Goal: Feedback & Contribution: Submit feedback/report problem

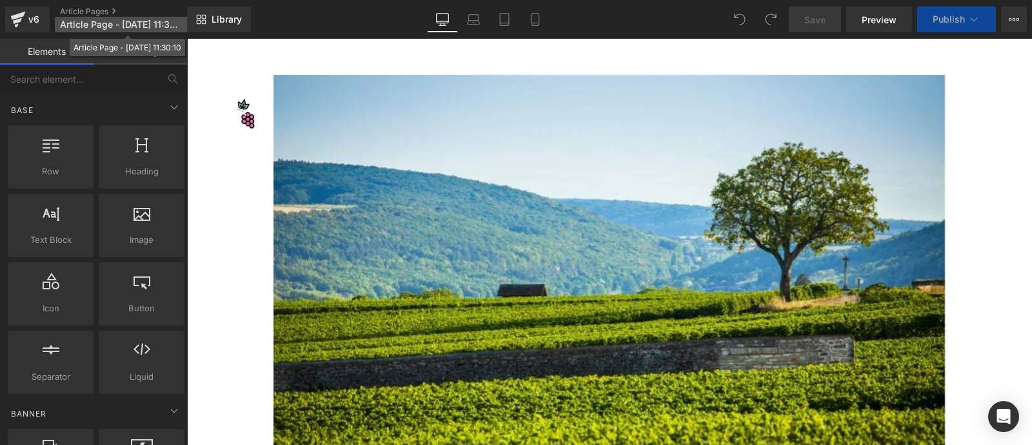
click at [140, 26] on span "Article Page - [DATE] 11:30:10" at bounding box center [121, 24] width 123 height 10
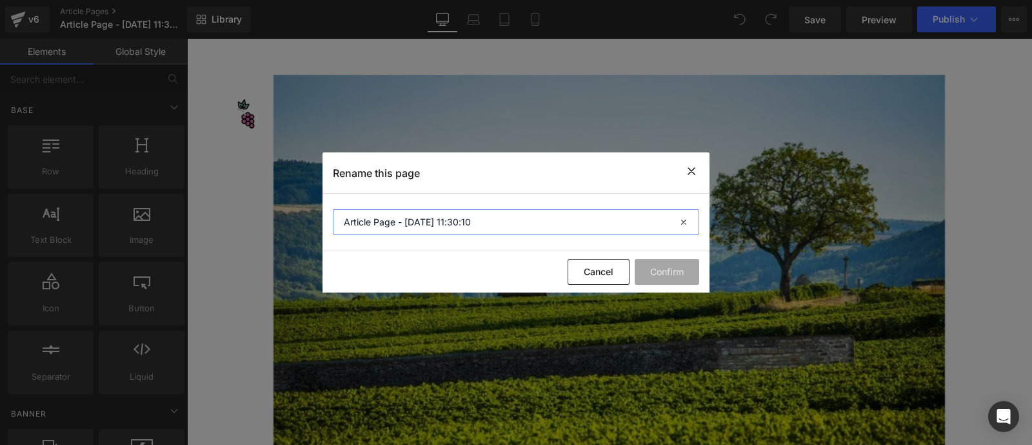
click at [493, 218] on input "Article Page - [DATE] 11:30:10" at bounding box center [516, 222] width 367 height 26
type input "Profile - [PERSON_NAME] [DATE]"
click at [664, 272] on button "Confirm" at bounding box center [667, 272] width 65 height 26
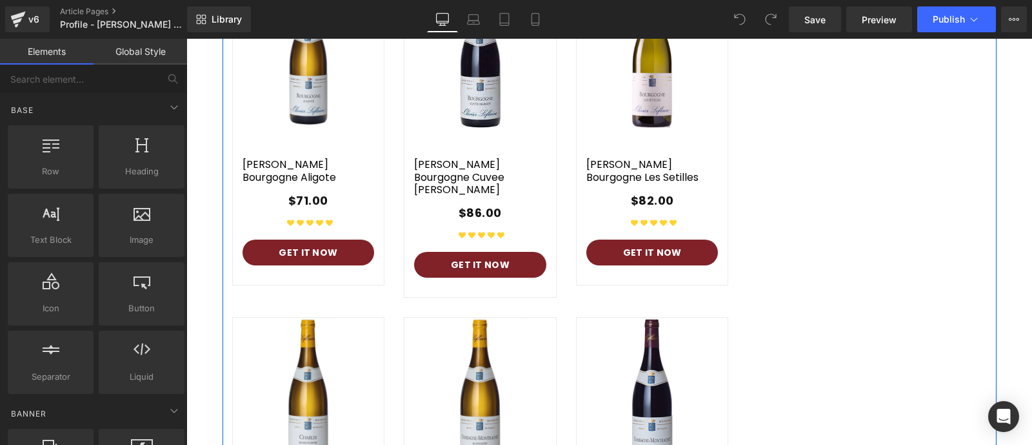
scroll to position [3641, 0]
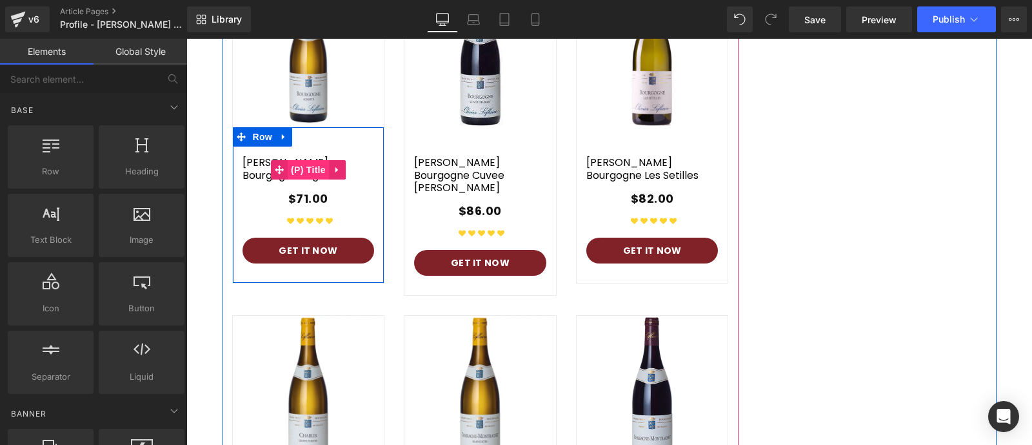
click at [311, 160] on span "(P) Title" at bounding box center [308, 169] width 41 height 19
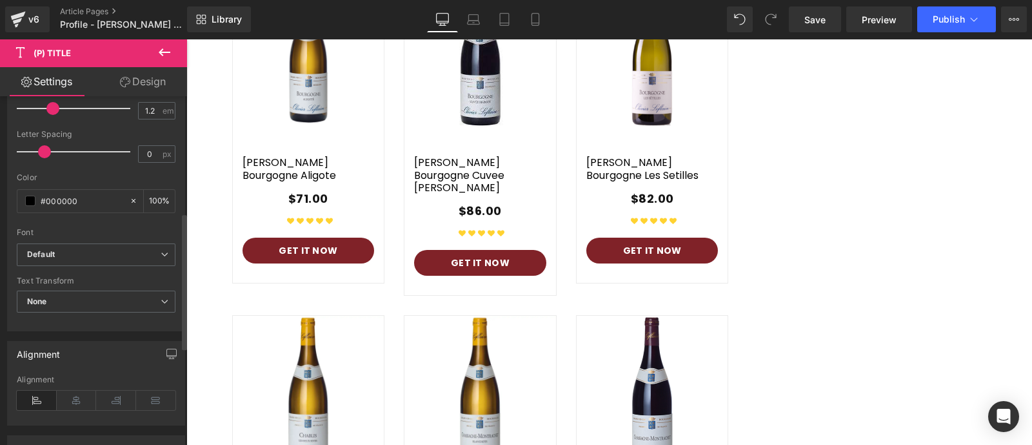
scroll to position [387, 0]
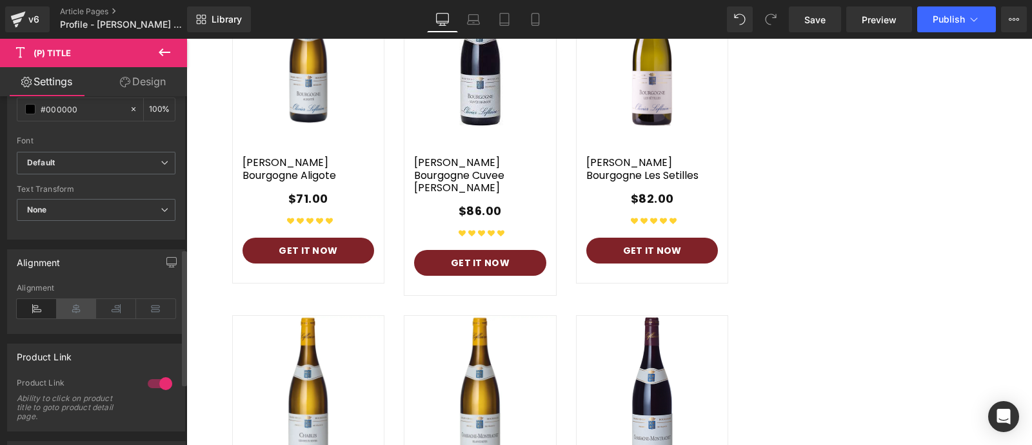
click at [79, 311] on icon at bounding box center [77, 308] width 40 height 19
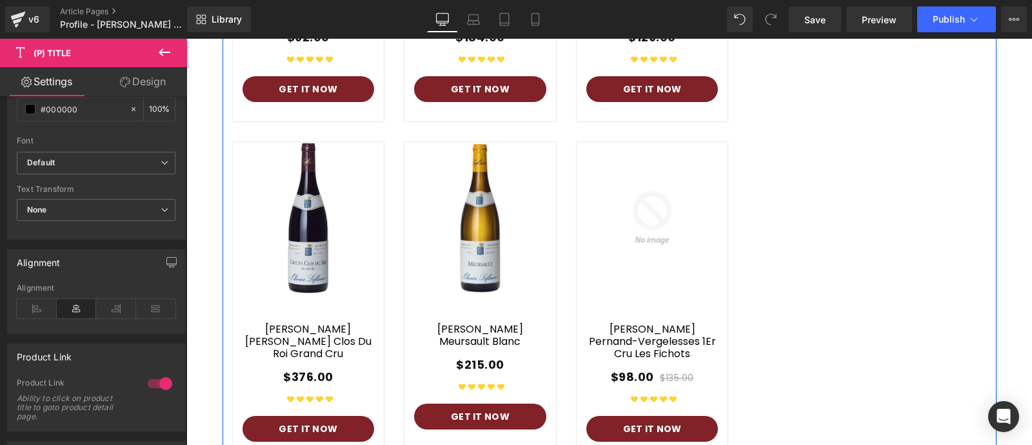
scroll to position [4153, 0]
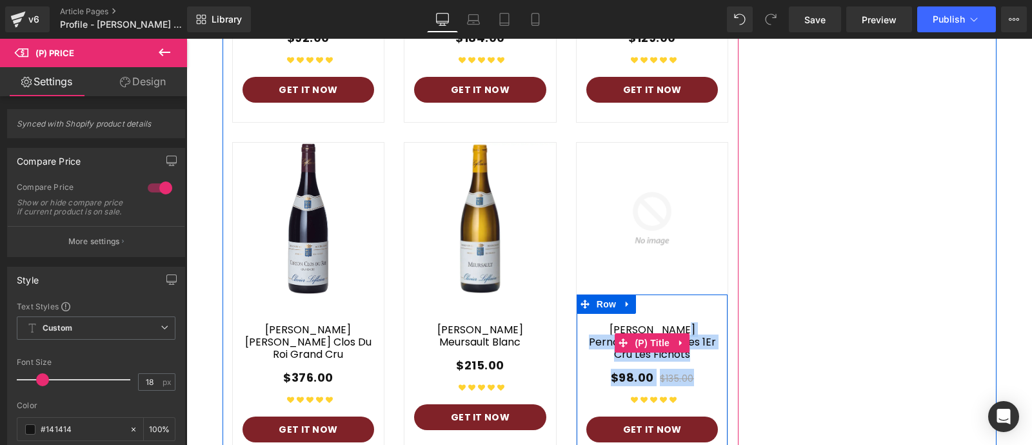
drag, startPoint x: 701, startPoint y: 314, endPoint x: 587, endPoint y: 273, distance: 121.4
click at [587, 314] on div "[PERSON_NAME] Pernand-Vergelesses 1Er Cru Les Fichots (P) Title $98.00 $135.00 …" at bounding box center [653, 378] width 152 height 128
copy div "[PERSON_NAME] Pernand-Vergelesses 1Er Cru Les Fichots (P) Title $98.00 $135.00"
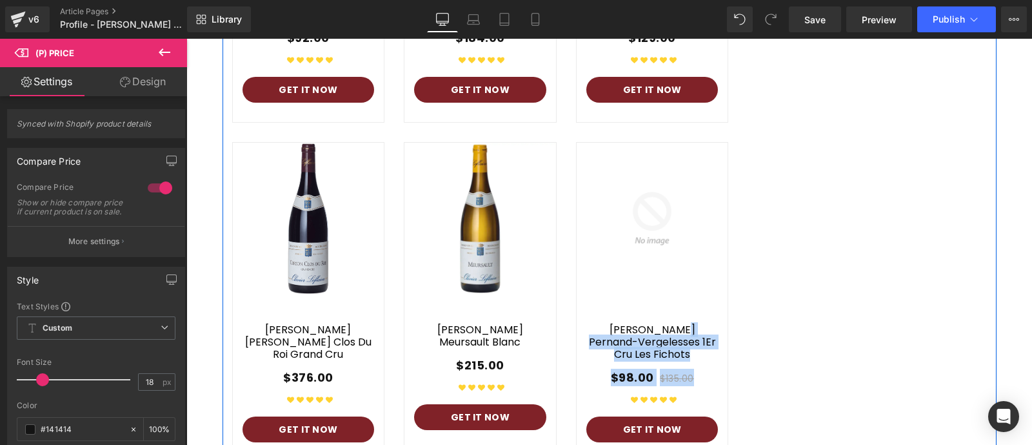
click at [807, 153] on div "Sale Off (P) Image (P) Title $71.00 (P) Price" at bounding box center [610, 306] width 774 height 1692
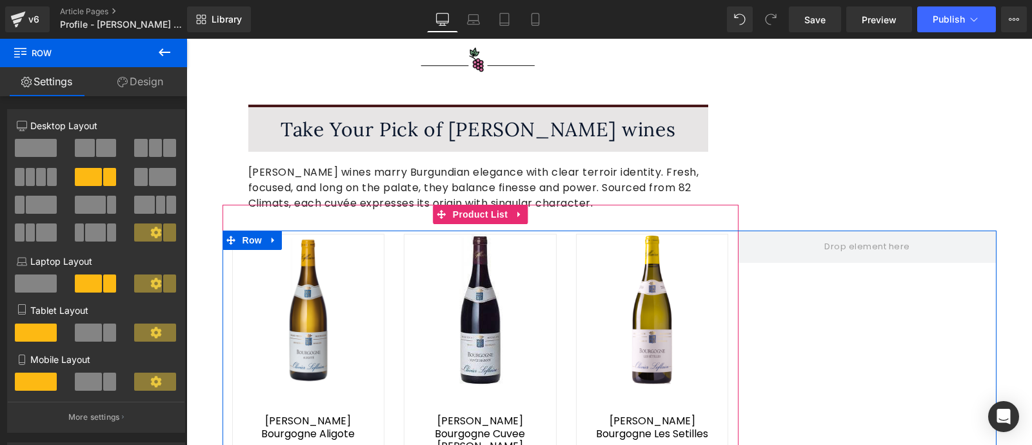
scroll to position [3382, 0]
click at [473, 205] on span "Product List" at bounding box center [480, 214] width 61 height 19
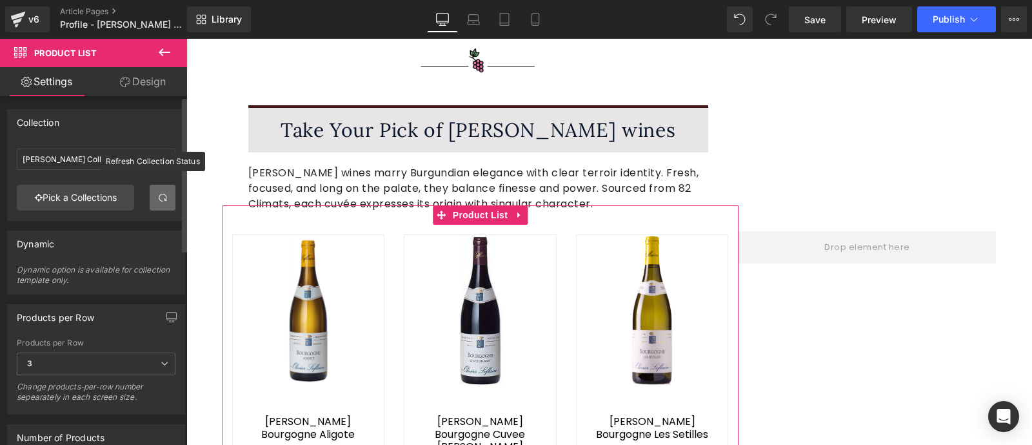
click at [157, 198] on span at bounding box center [162, 197] width 10 height 10
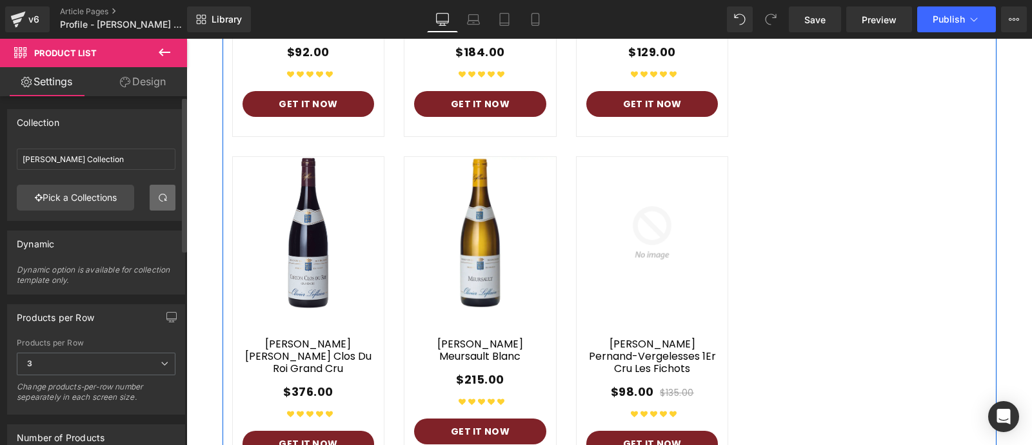
scroll to position [4131, 0]
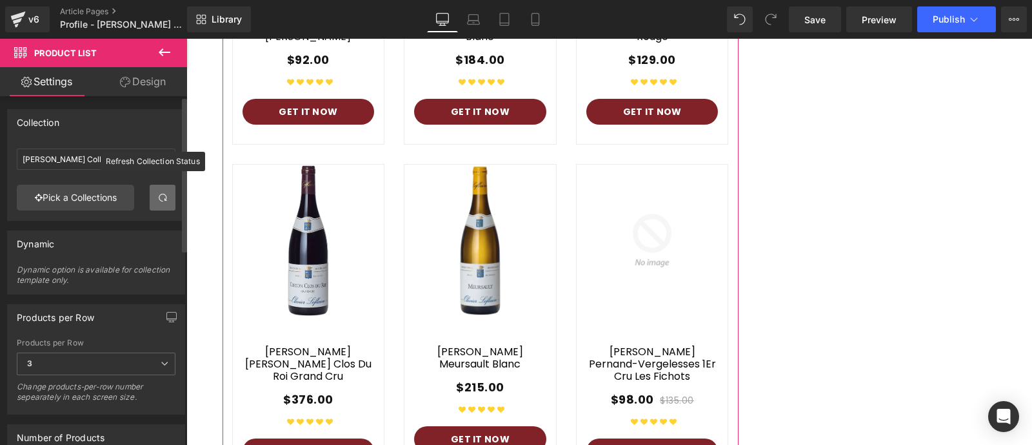
click at [159, 194] on span at bounding box center [162, 197] width 10 height 10
click at [157, 201] on span at bounding box center [162, 197] width 10 height 10
click at [161, 200] on span at bounding box center [162, 197] width 10 height 10
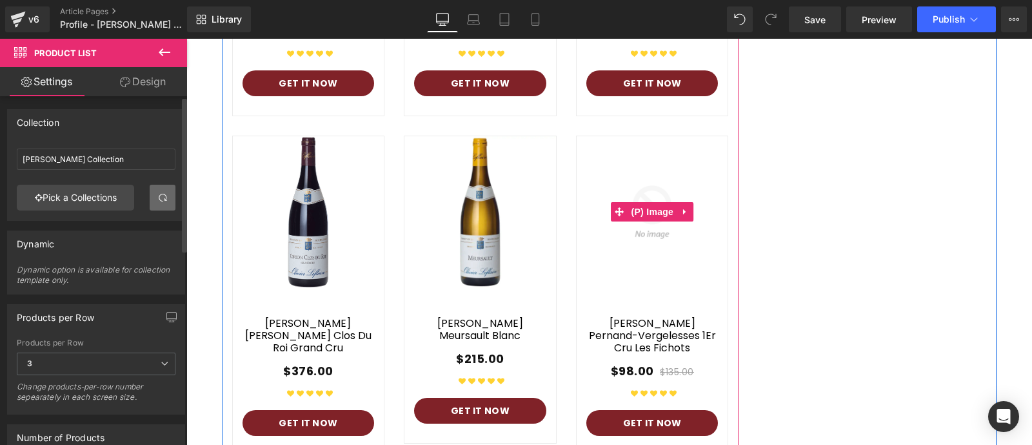
scroll to position [4158, 0]
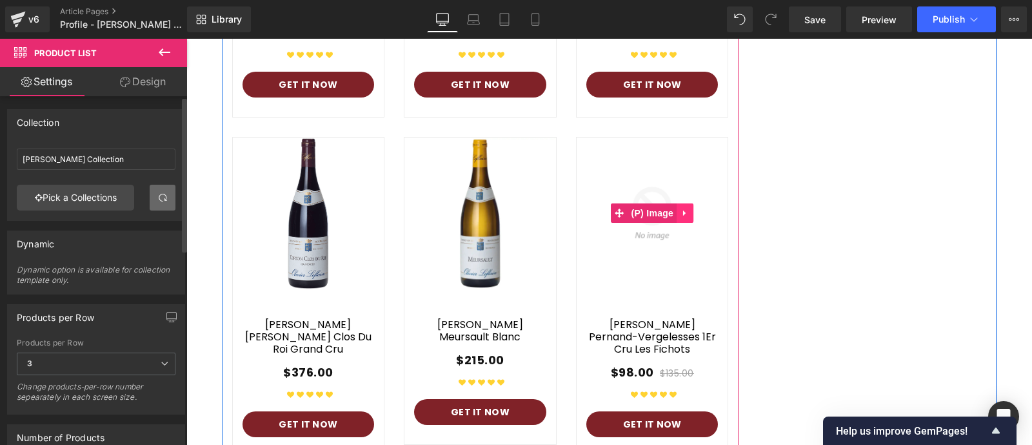
click at [683, 210] on icon at bounding box center [684, 213] width 3 height 6
click at [689, 208] on icon at bounding box center [693, 212] width 9 height 9
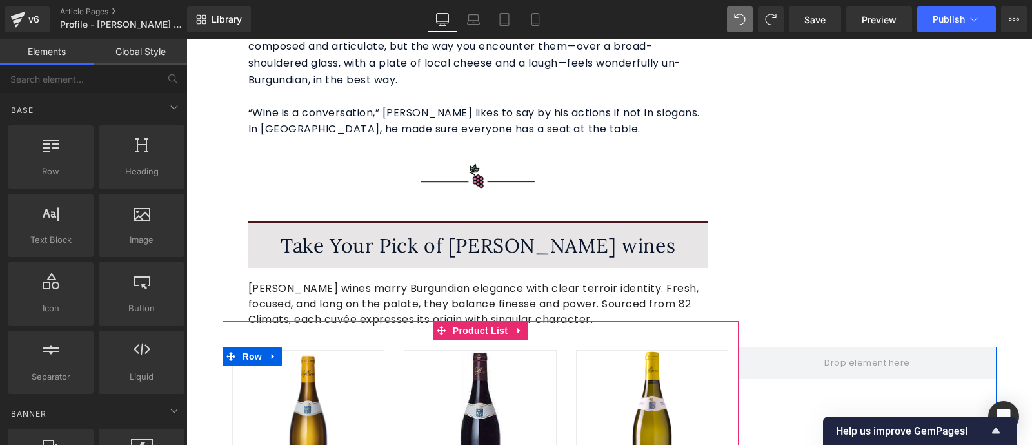
scroll to position [3266, 0]
click at [470, 321] on span "Product List" at bounding box center [480, 330] width 61 height 19
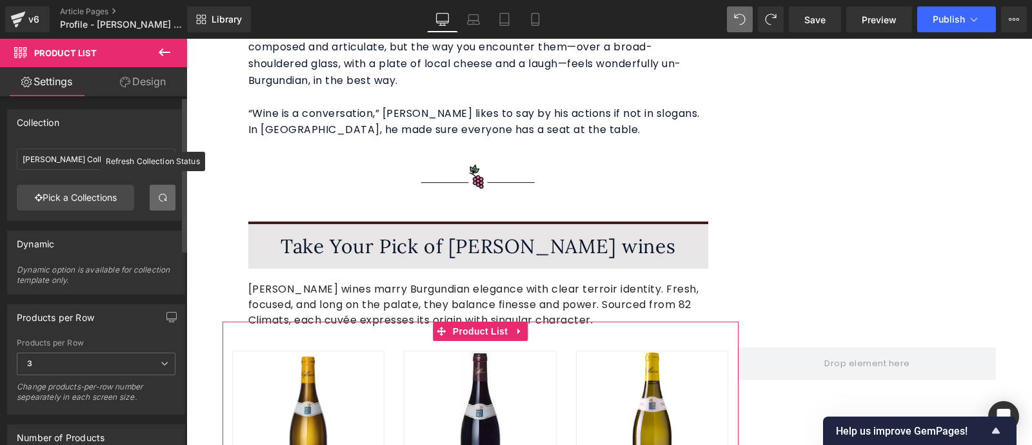
click at [166, 198] on link at bounding box center [163, 198] width 26 height 26
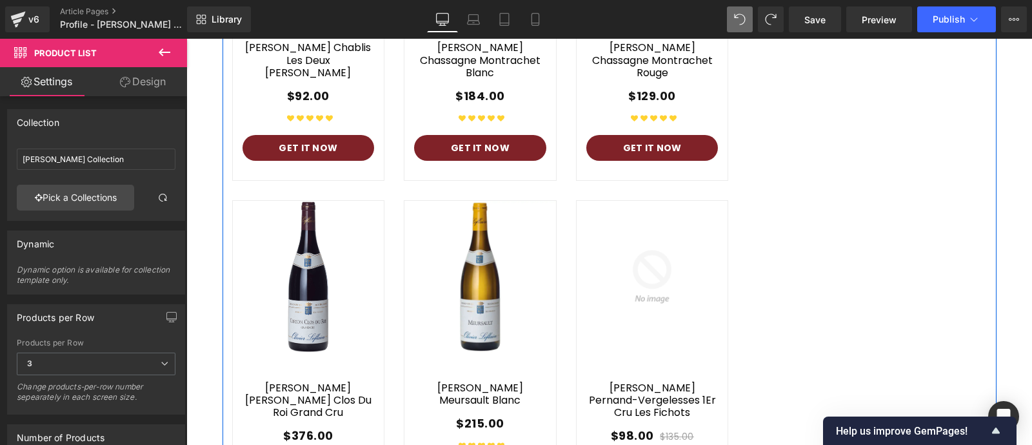
scroll to position [4127, 0]
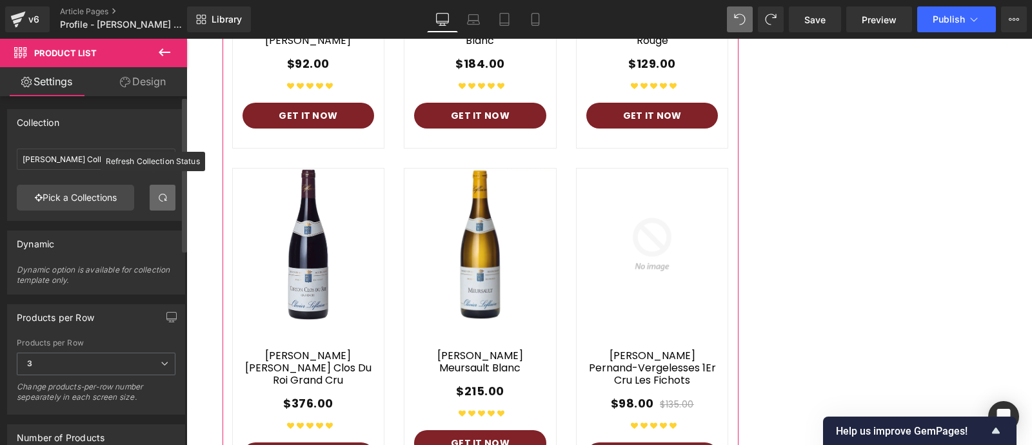
click at [157, 195] on span at bounding box center [162, 197] width 10 height 10
click at [105, 201] on link "Pick a Collections" at bounding box center [75, 198] width 117 height 26
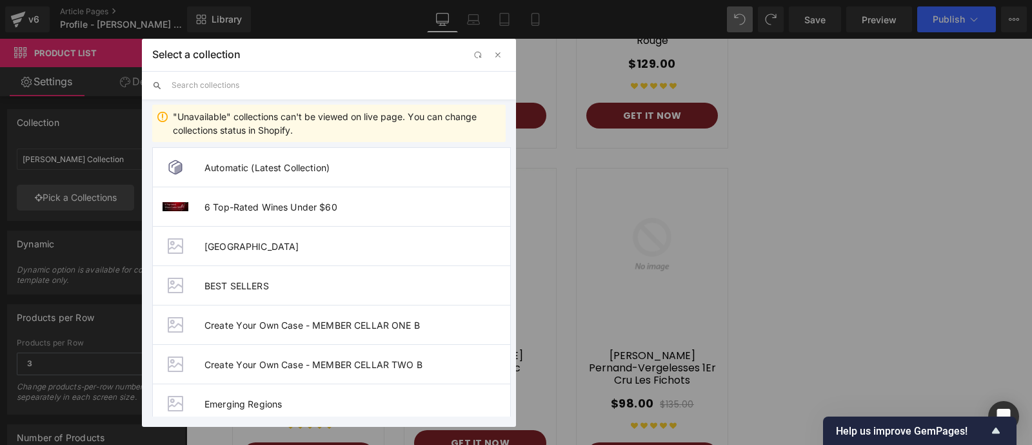
click at [273, 92] on input "text" at bounding box center [339, 85] width 334 height 28
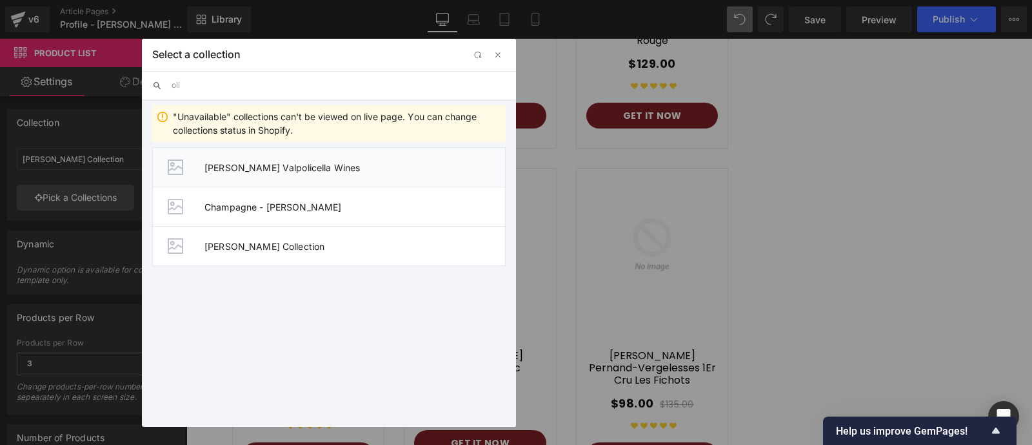
type input "[PERSON_NAME]"
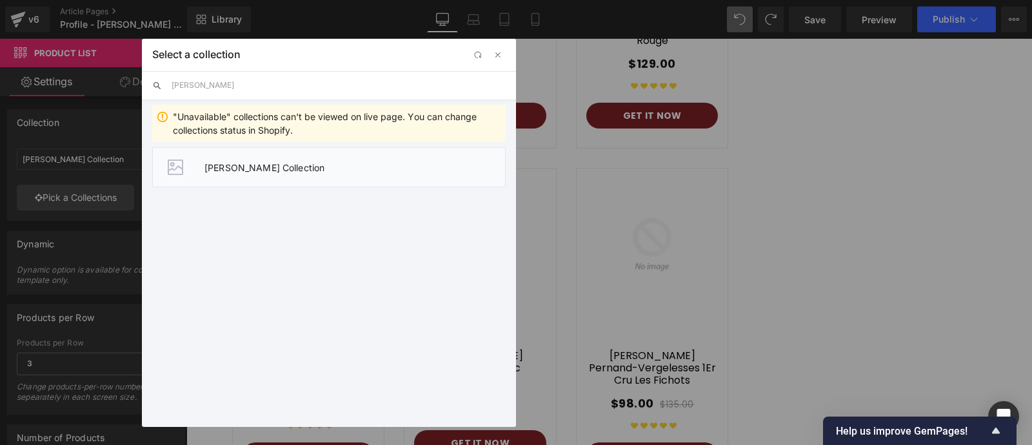
click at [288, 168] on span "[PERSON_NAME] Collection" at bounding box center [355, 167] width 301 height 11
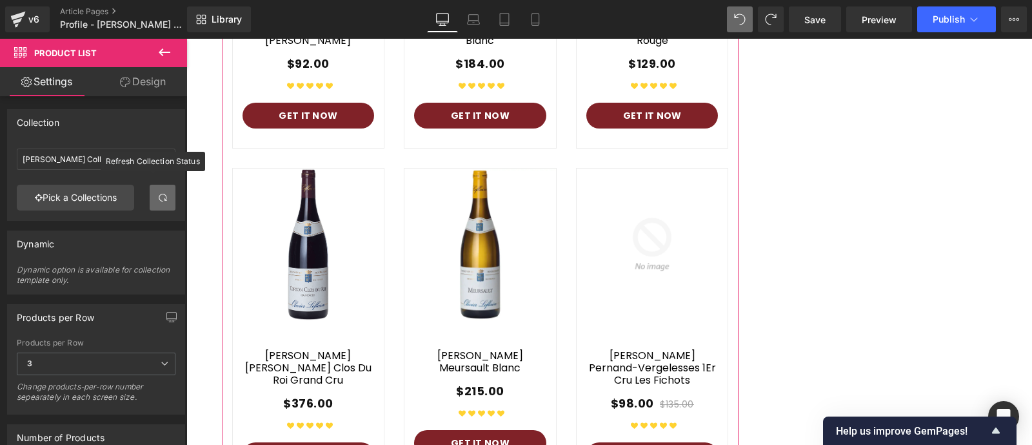
click at [161, 198] on span at bounding box center [162, 197] width 10 height 10
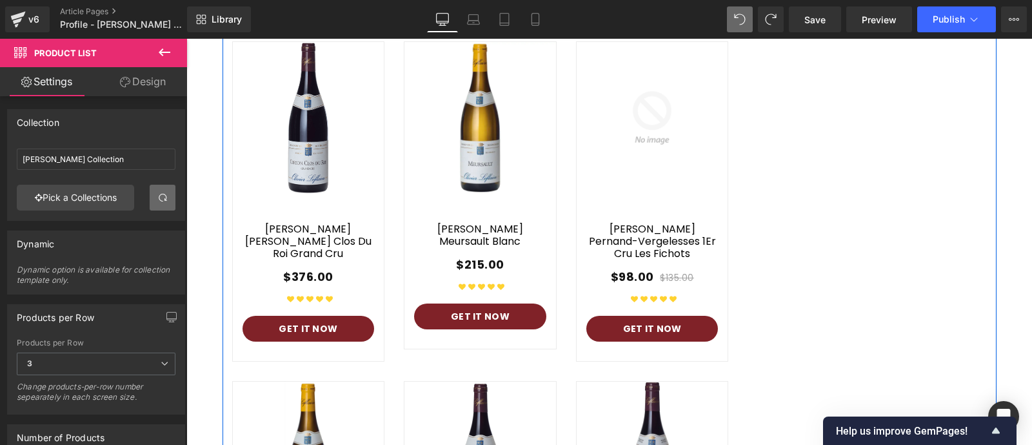
scroll to position [4252, 0]
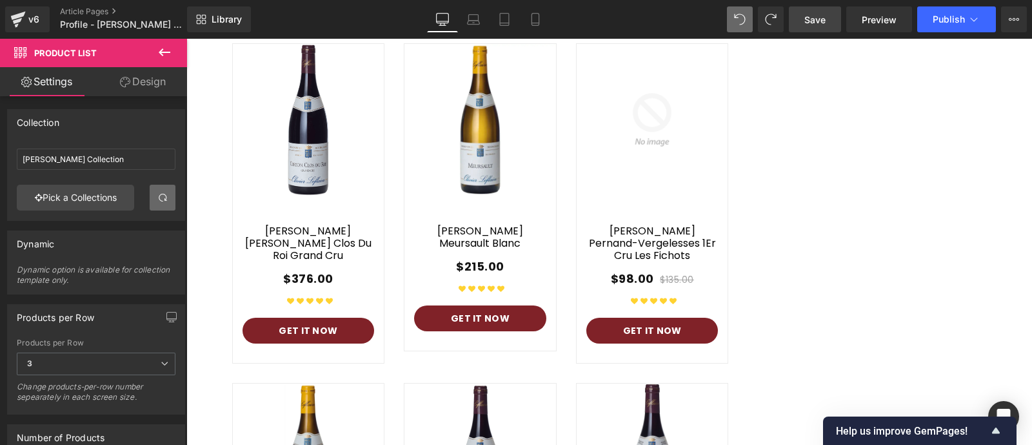
drag, startPoint x: 821, startPoint y: 20, endPoint x: 629, endPoint y: 167, distance: 242.1
click at [821, 20] on span "Save" at bounding box center [815, 20] width 21 height 14
click at [157, 205] on link at bounding box center [163, 198] width 26 height 26
click at [878, 14] on span "Preview" at bounding box center [879, 20] width 35 height 14
click at [536, 28] on link "Mobile" at bounding box center [535, 19] width 31 height 26
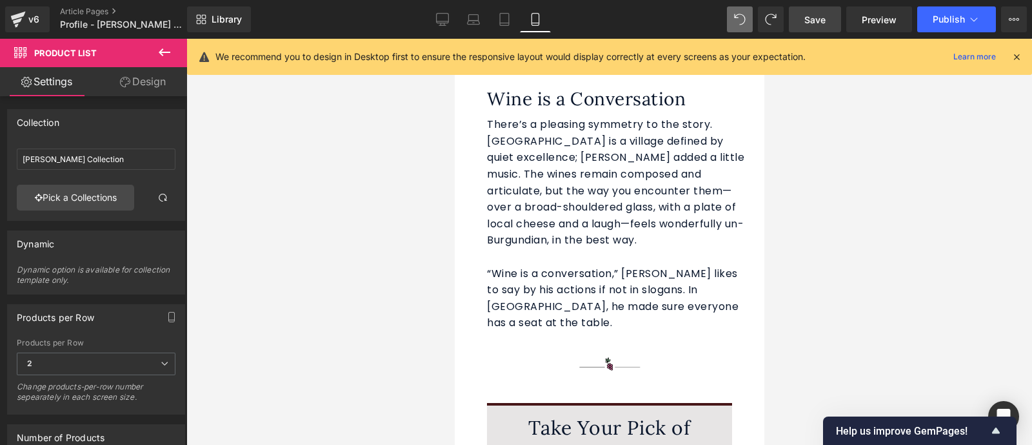
scroll to position [4588, 0]
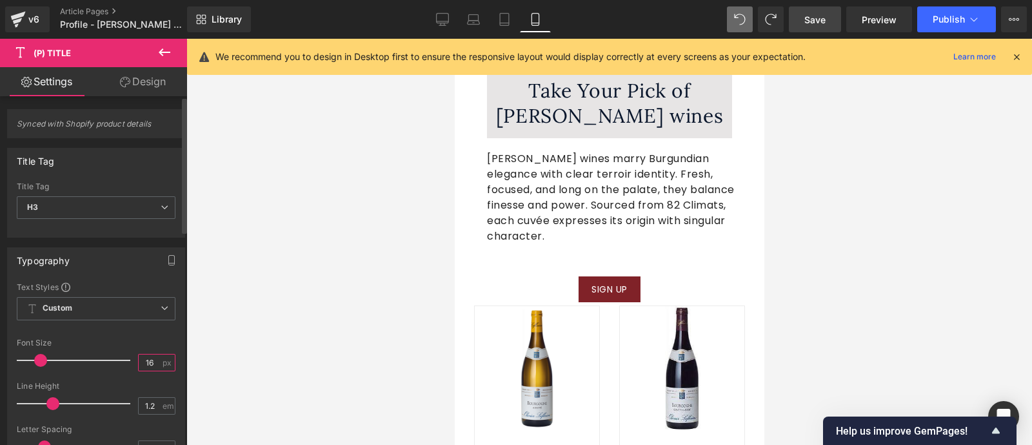
click at [152, 363] on input "16" at bounding box center [150, 362] width 23 height 16
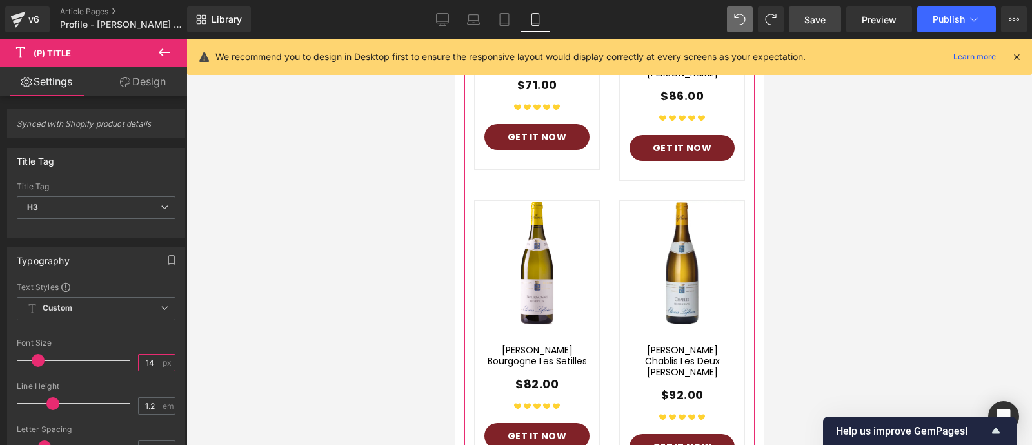
scroll to position [4994, 0]
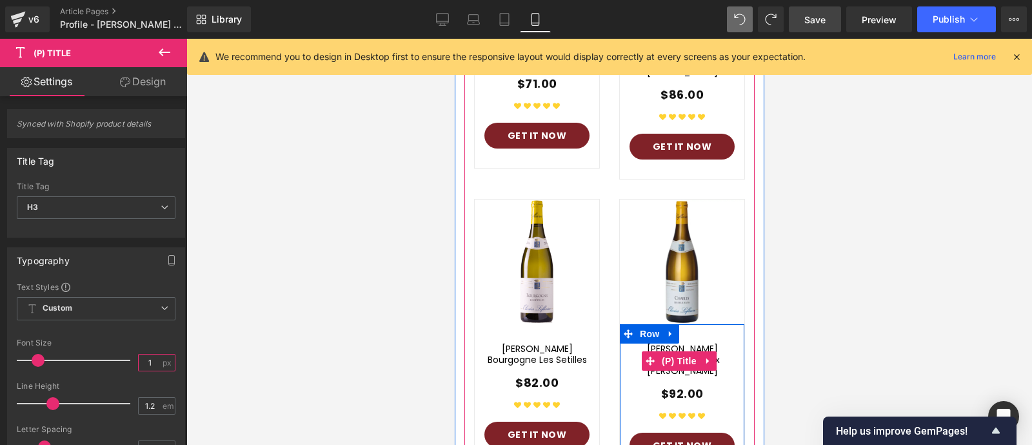
type input "16"
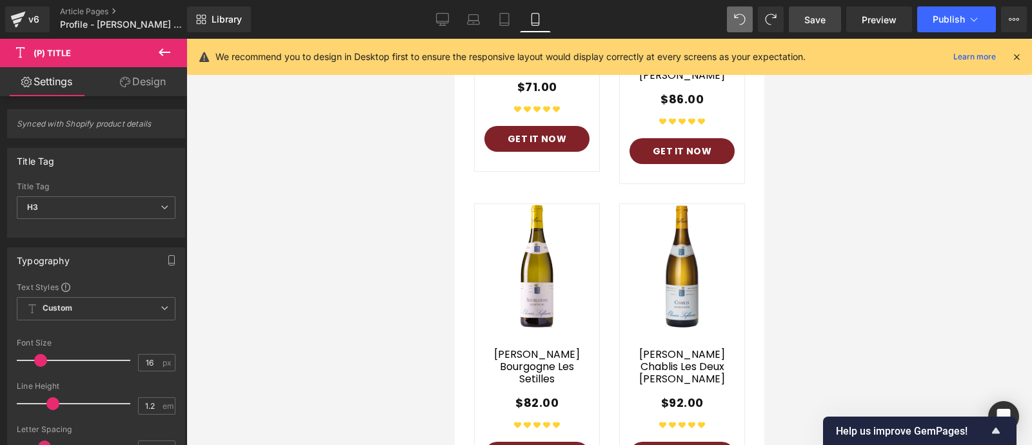
click at [810, 267] on div at bounding box center [609, 242] width 846 height 406
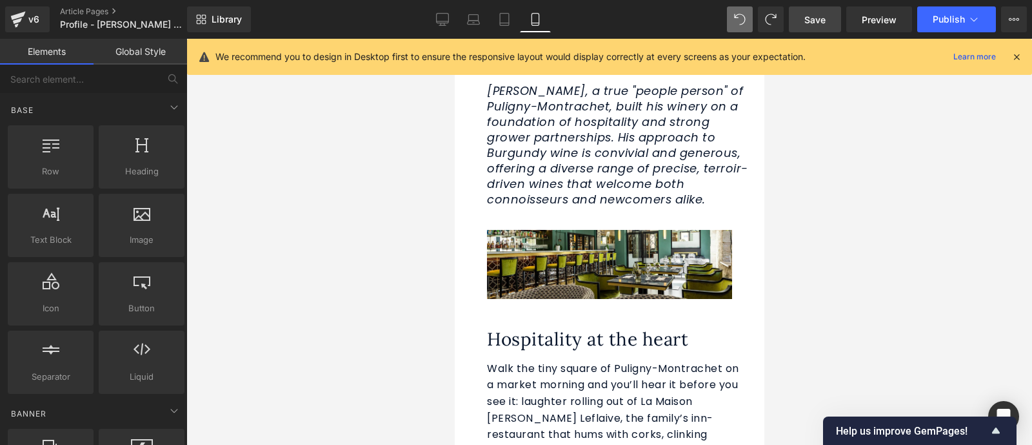
scroll to position [0, 0]
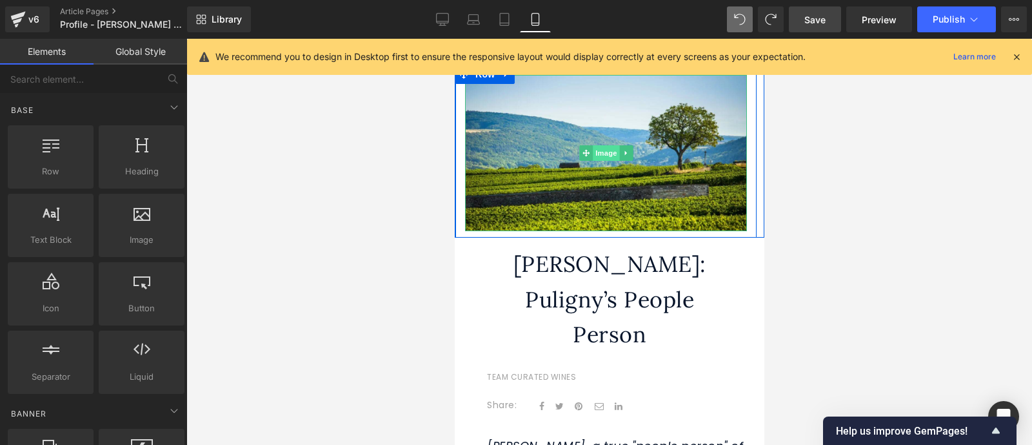
click at [601, 152] on span "Image" at bounding box center [605, 152] width 27 height 15
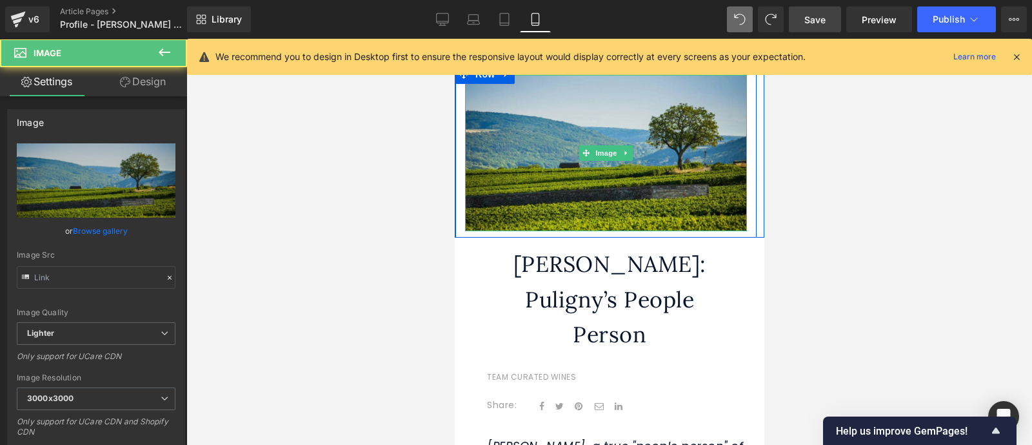
click at [491, 183] on img at bounding box center [606, 153] width 282 height 156
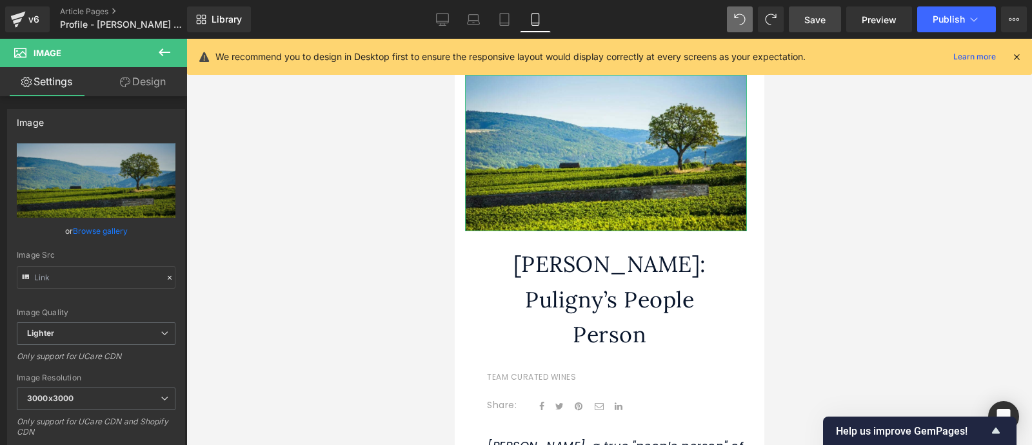
click at [145, 79] on link "Design" at bounding box center [143, 81] width 94 height 29
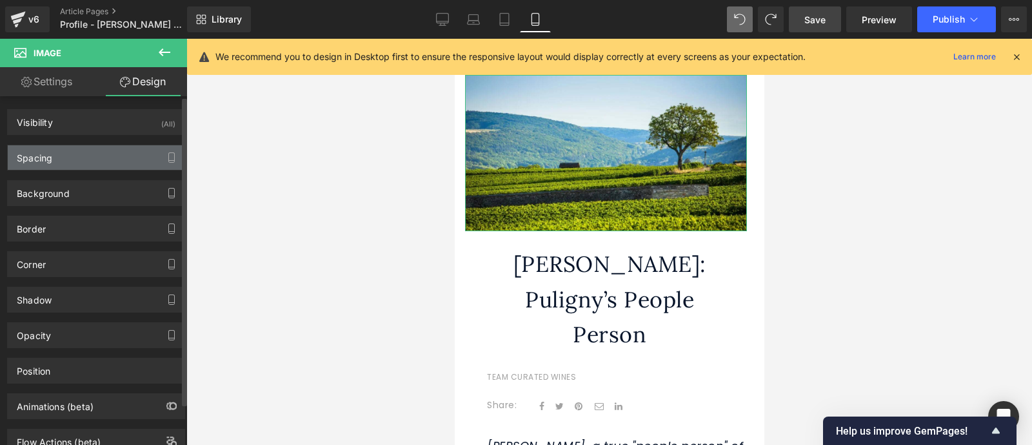
click at [41, 159] on div "Spacing" at bounding box center [34, 154] width 35 height 18
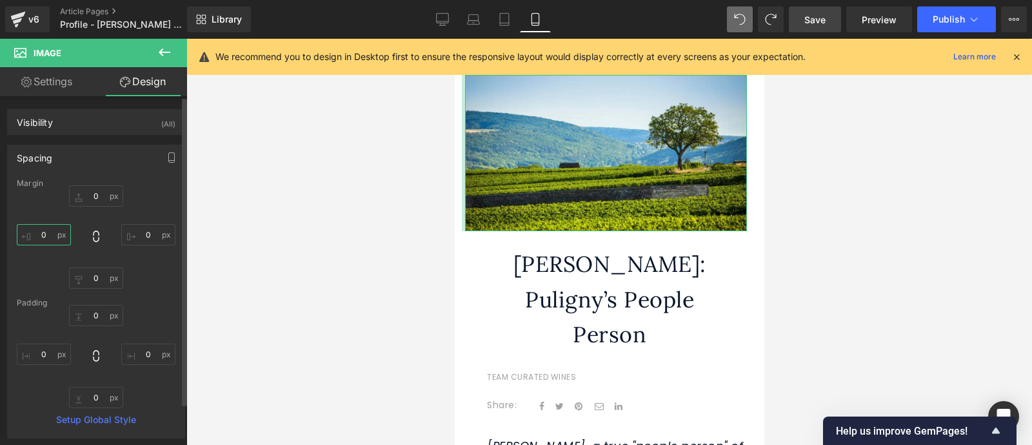
click at [53, 237] on input "text" at bounding box center [44, 234] width 54 height 21
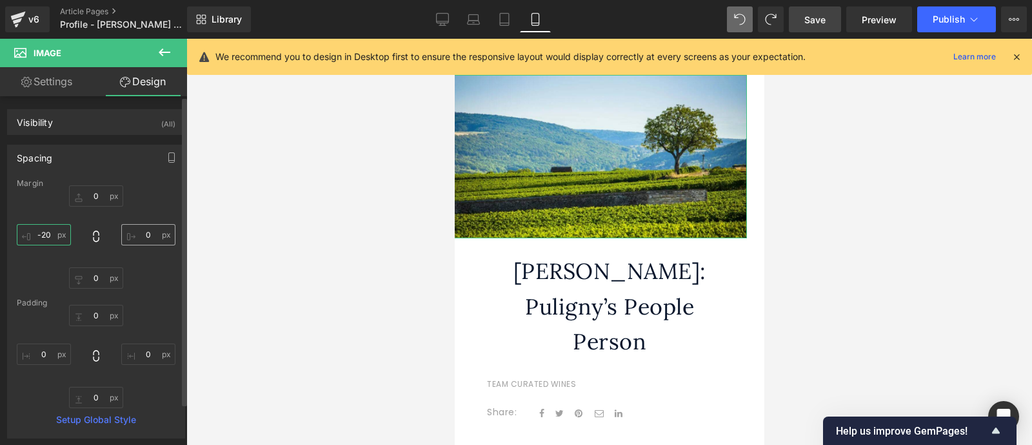
type input "-20"
click at [152, 230] on input "text" at bounding box center [148, 234] width 54 height 21
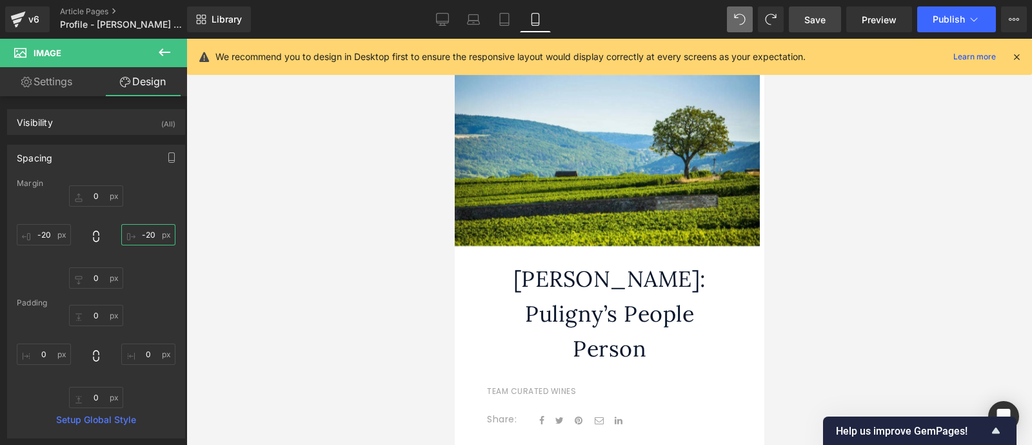
type input "-20"
click at [1015, 57] on icon at bounding box center [1017, 57] width 12 height 12
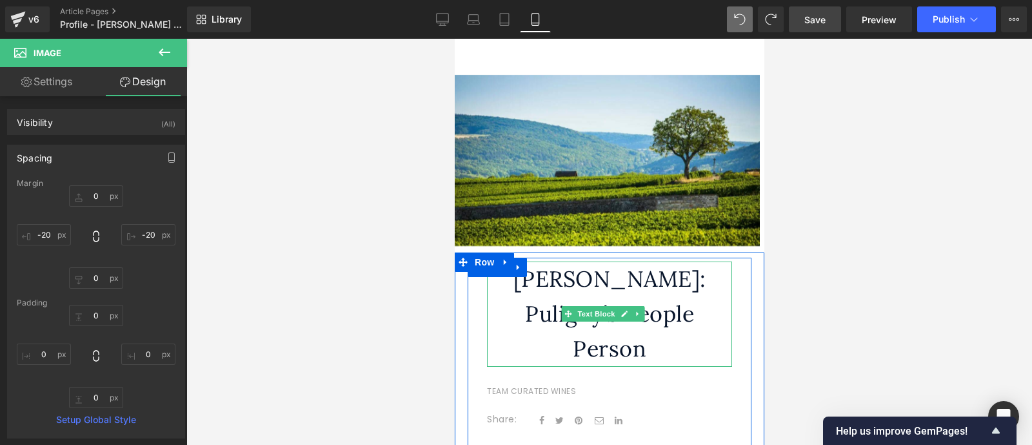
click at [708, 311] on p "Puligny’s People Person" at bounding box center [609, 331] width 245 height 70
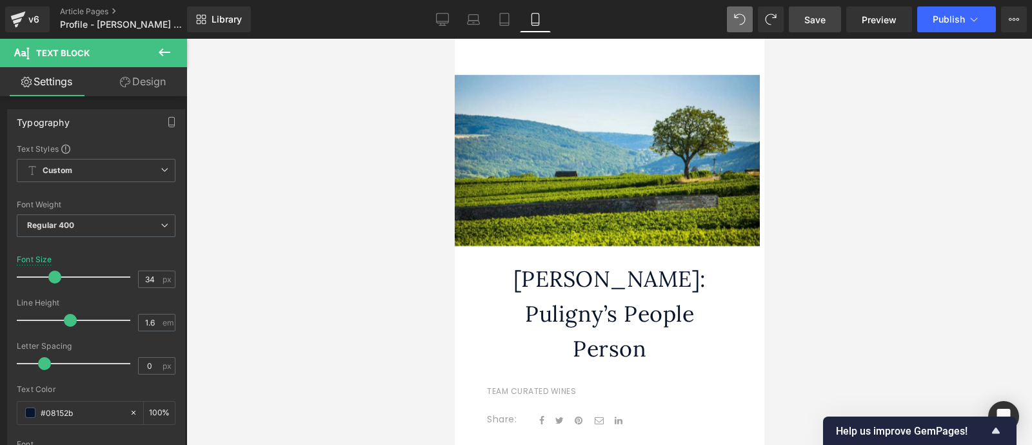
click at [139, 80] on link "Design" at bounding box center [143, 81] width 94 height 29
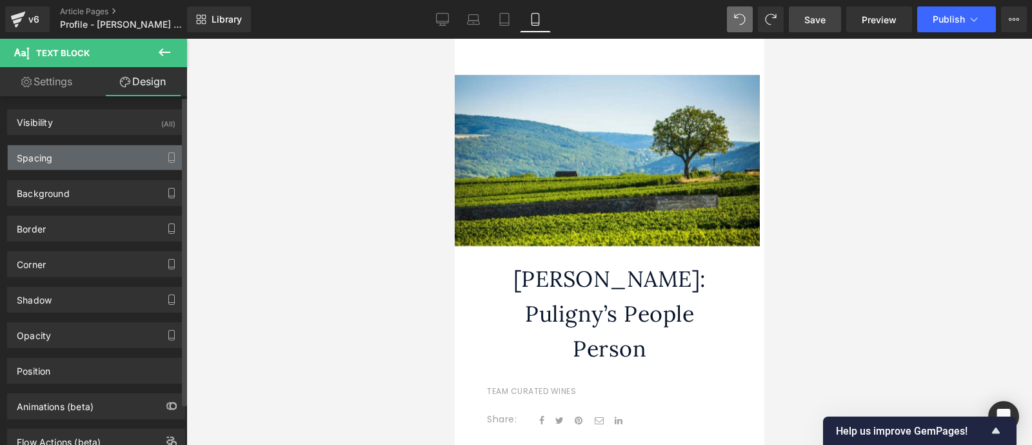
click at [144, 157] on div "Spacing" at bounding box center [96, 157] width 177 height 25
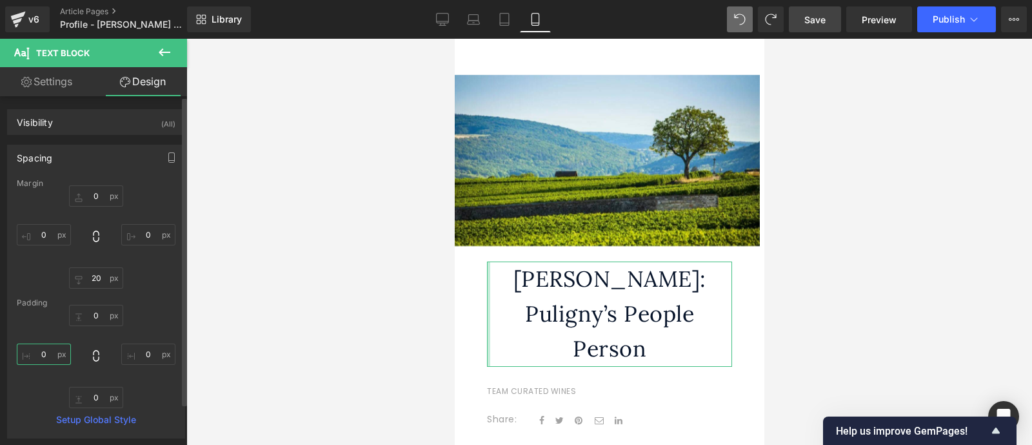
click at [58, 350] on input "0" at bounding box center [44, 353] width 54 height 21
click at [48, 238] on input "0" at bounding box center [44, 234] width 54 height 21
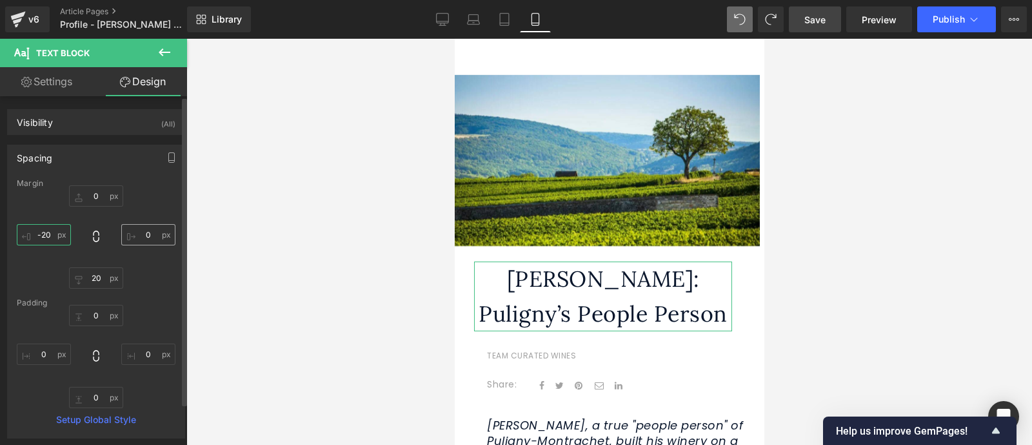
type input "-20"
click at [157, 234] on input "0" at bounding box center [148, 234] width 54 height 21
type input "-20"
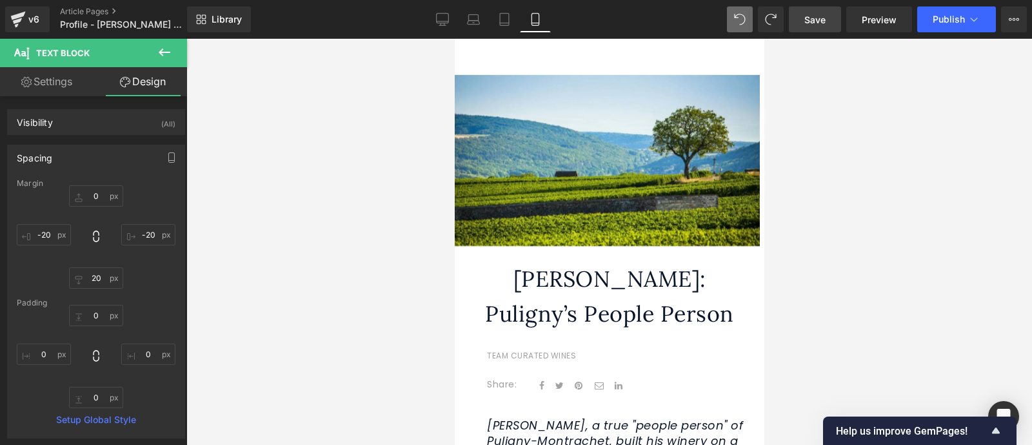
click at [783, 321] on div at bounding box center [609, 242] width 846 height 406
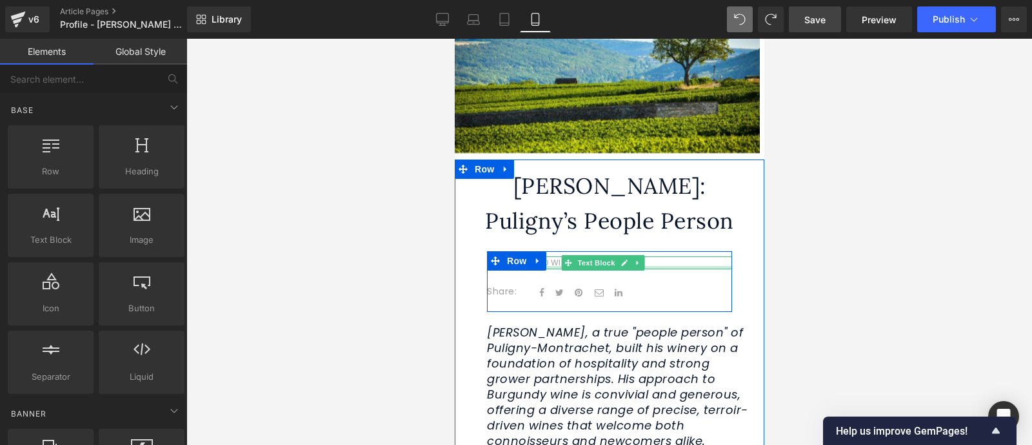
scroll to position [94, 0]
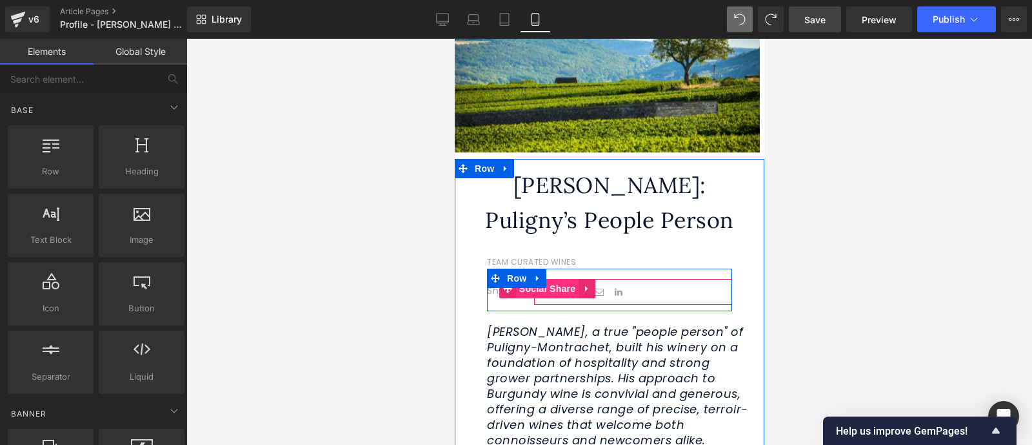
click at [554, 290] on span "Social Share" at bounding box center [547, 288] width 63 height 19
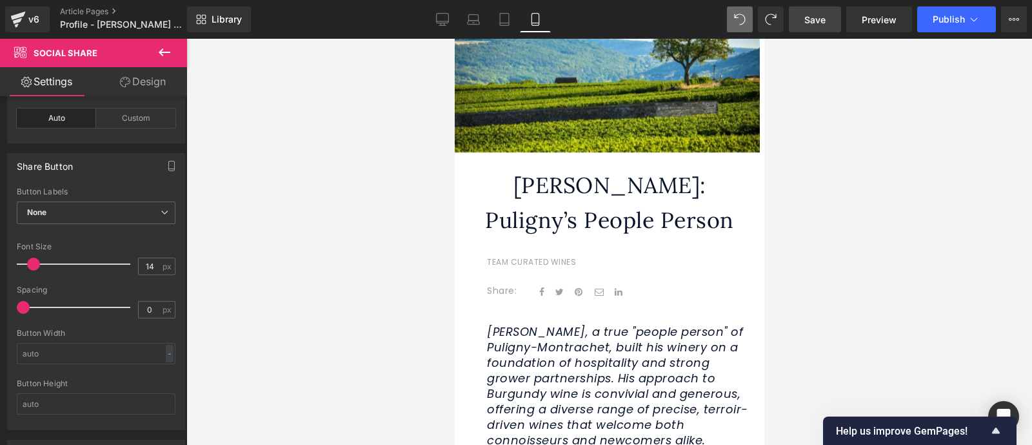
scroll to position [188, 0]
click at [154, 267] on input "14" at bounding box center [150, 265] width 23 height 16
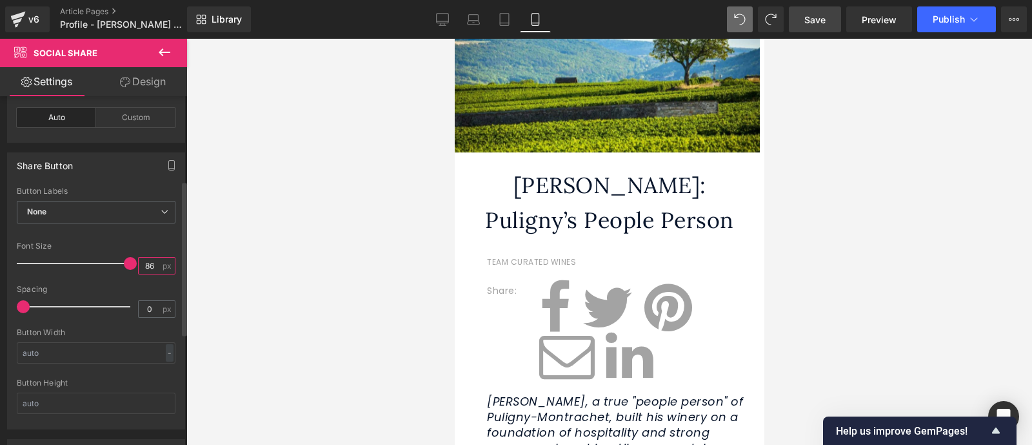
type input "8"
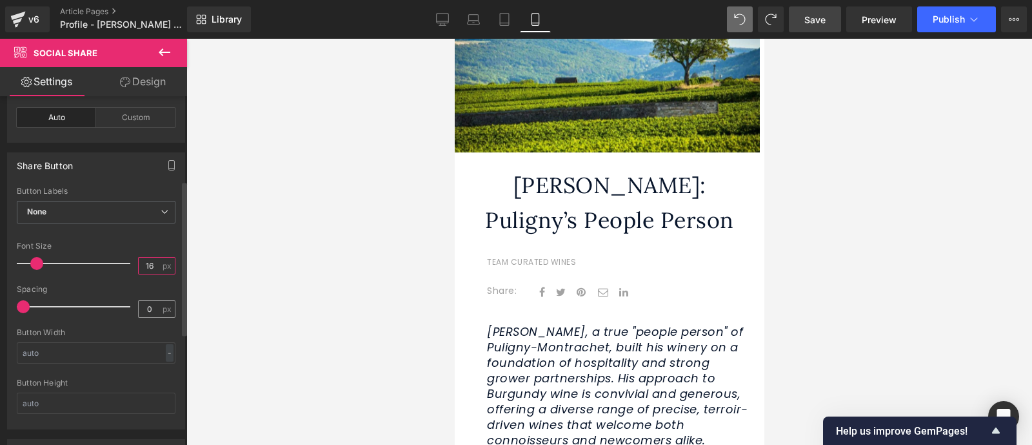
type input "16"
click at [152, 307] on input "0" at bounding box center [150, 309] width 23 height 16
type input "4"
type input "8"
type input "6"
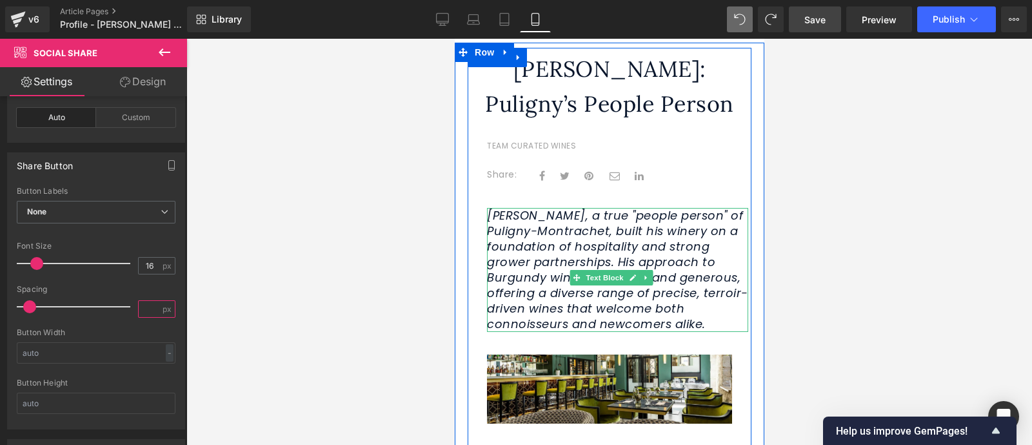
scroll to position [214, 0]
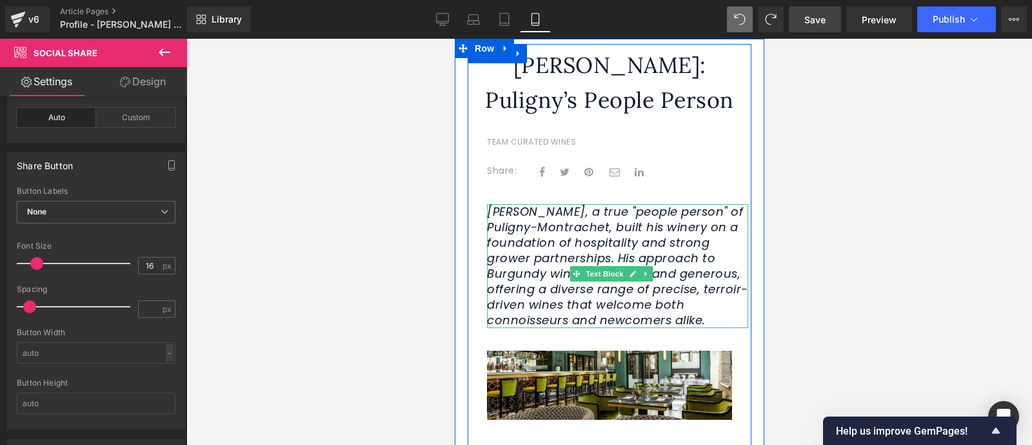
click at [527, 256] on icon "[PERSON_NAME], a true "people person" of Puligny-Montrachet, built his winery o…" at bounding box center [617, 265] width 261 height 125
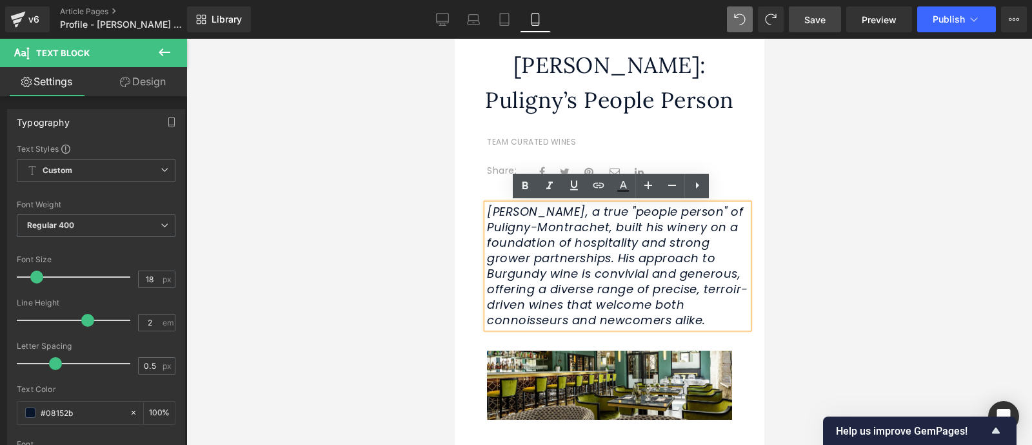
click at [498, 212] on icon "[PERSON_NAME], a true "people person" of Puligny-Montrachet, built his winery o…" at bounding box center [617, 265] width 261 height 125
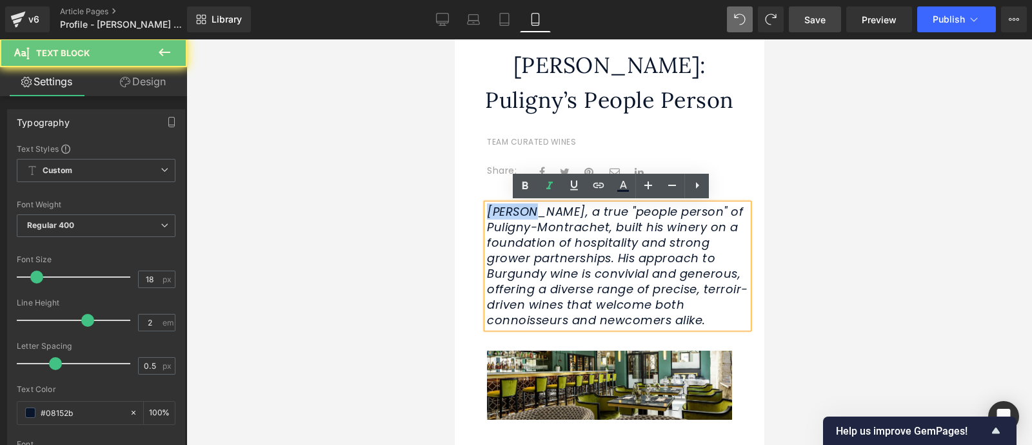
click at [498, 212] on icon "[PERSON_NAME], a true "people person" of Puligny-Montrachet, built his winery o…" at bounding box center [617, 265] width 261 height 125
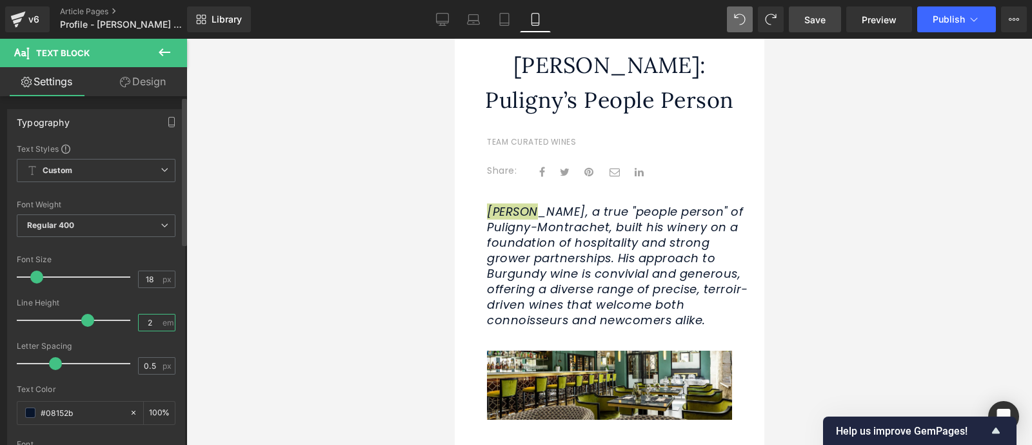
click at [151, 327] on input "2" at bounding box center [150, 322] width 23 height 16
type input "3"
click at [166, 321] on span "em" at bounding box center [168, 322] width 11 height 8
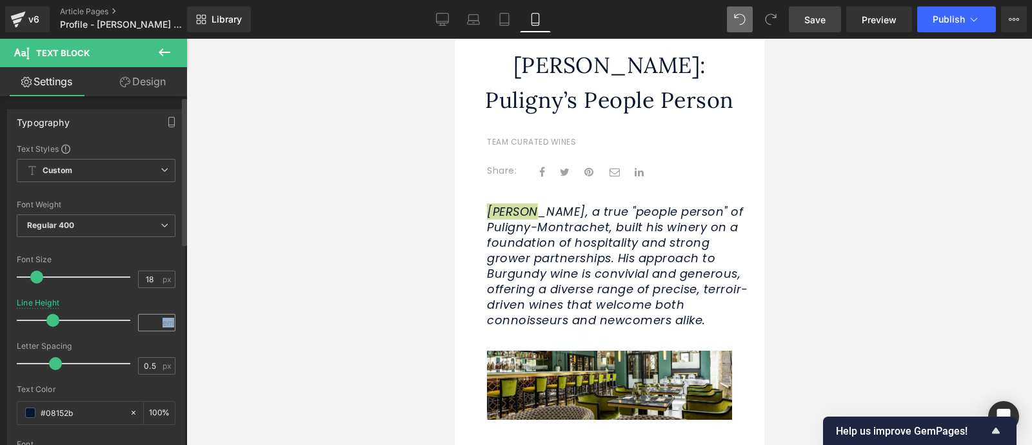
click at [166, 321] on span "em" at bounding box center [168, 322] width 11 height 8
drag, startPoint x: 50, startPoint y: 321, endPoint x: 85, endPoint y: 325, distance: 35.1
click at [85, 325] on span at bounding box center [87, 320] width 13 height 13
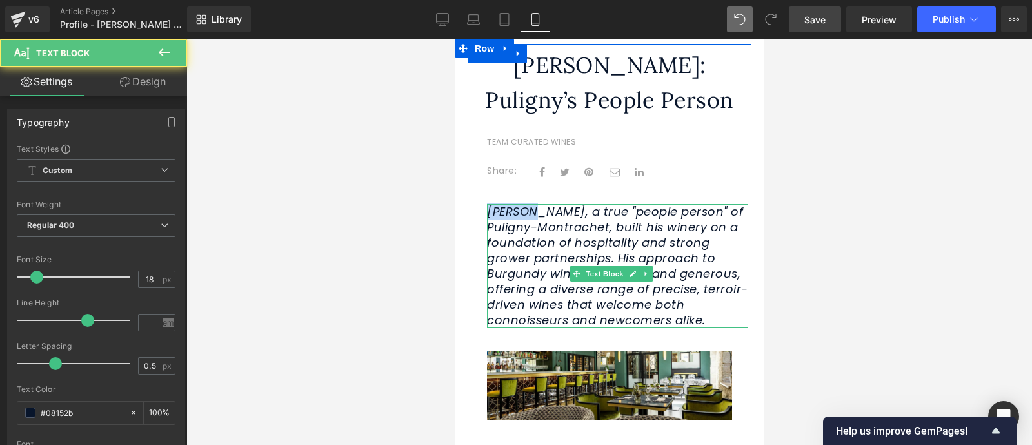
click at [541, 247] on icon "[PERSON_NAME], a true "people person" of Puligny-Montrachet, built his winery o…" at bounding box center [617, 265] width 261 height 125
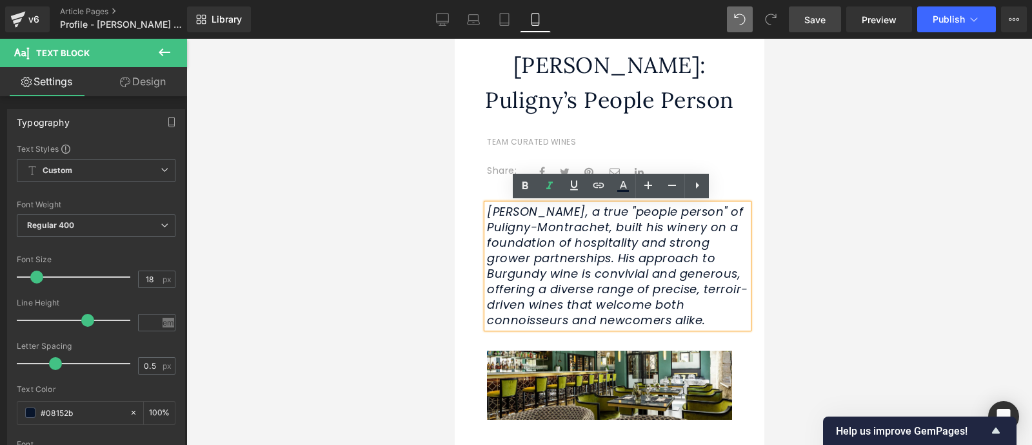
drag, startPoint x: 592, startPoint y: 332, endPoint x: 490, endPoint y: 215, distance: 155.9
click at [490, 215] on p "[PERSON_NAME], a true "people person" of Puligny-Montrachet, built his winery o…" at bounding box center [617, 266] width 261 height 124
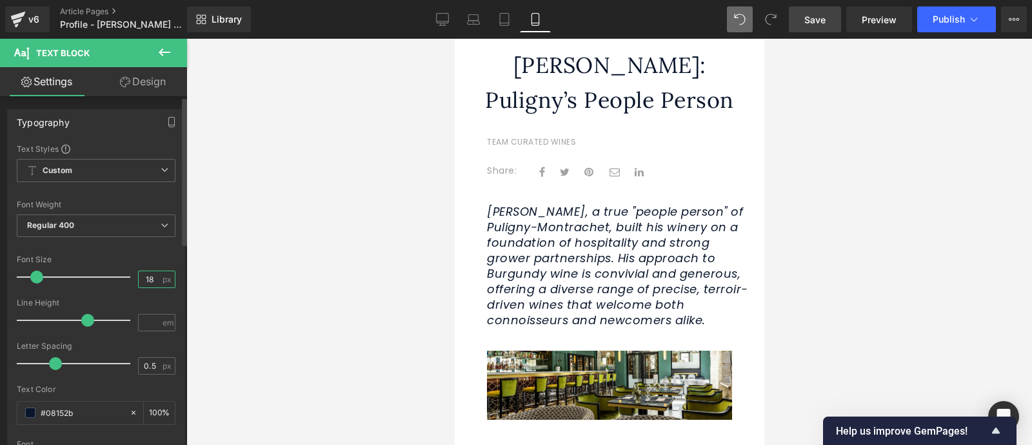
click at [152, 279] on input "18" at bounding box center [150, 279] width 23 height 16
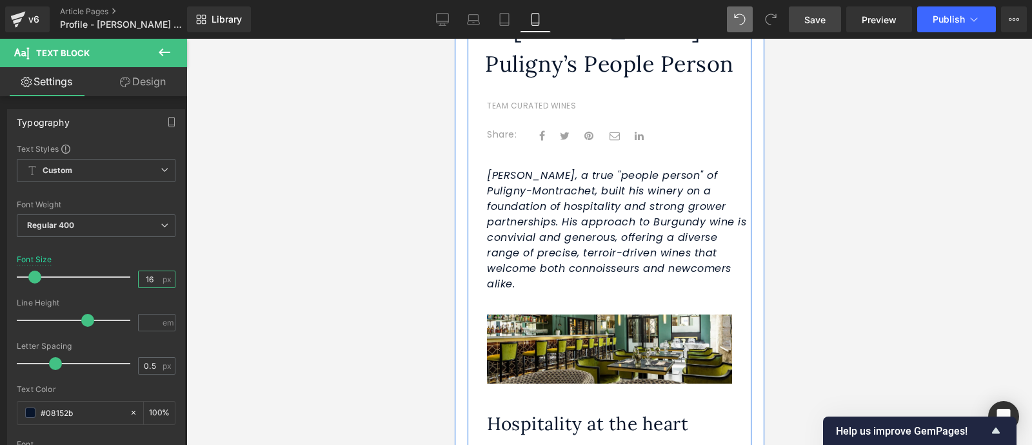
scroll to position [248, 0]
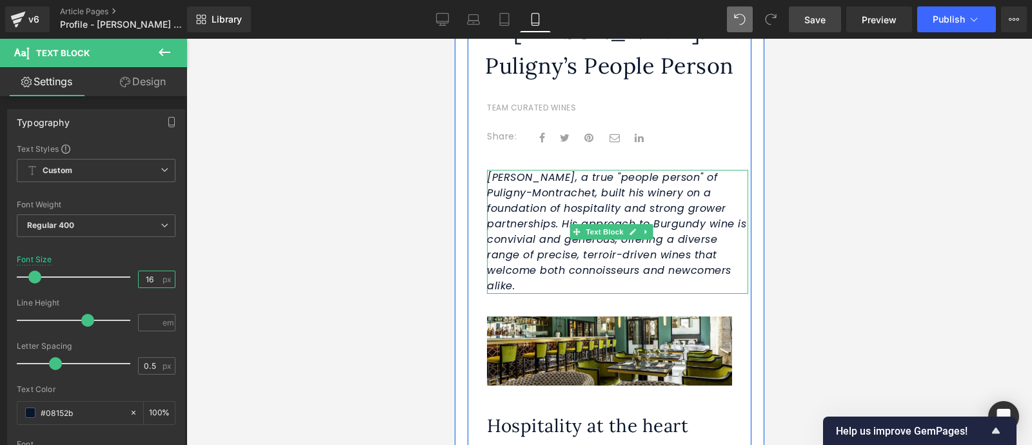
type input "16"
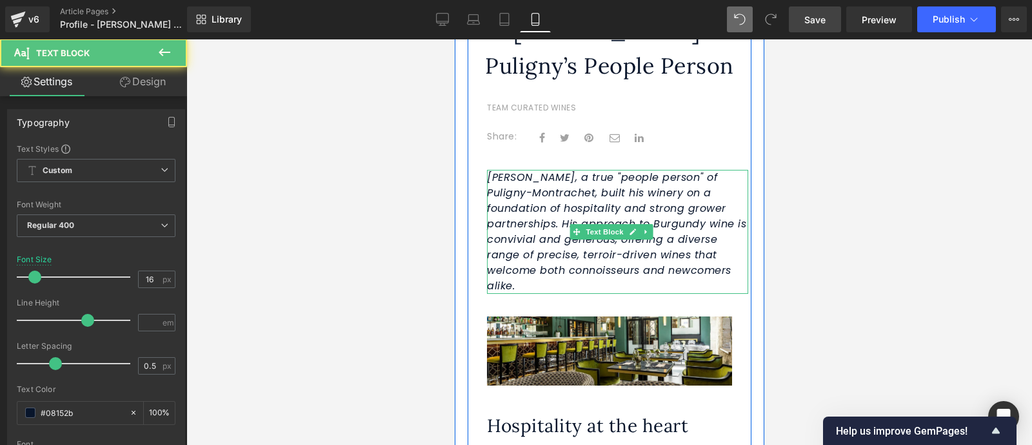
click at [634, 243] on icon "[PERSON_NAME], a true "people person" of Puligny-Montrachet, built his winery o…" at bounding box center [616, 231] width 259 height 123
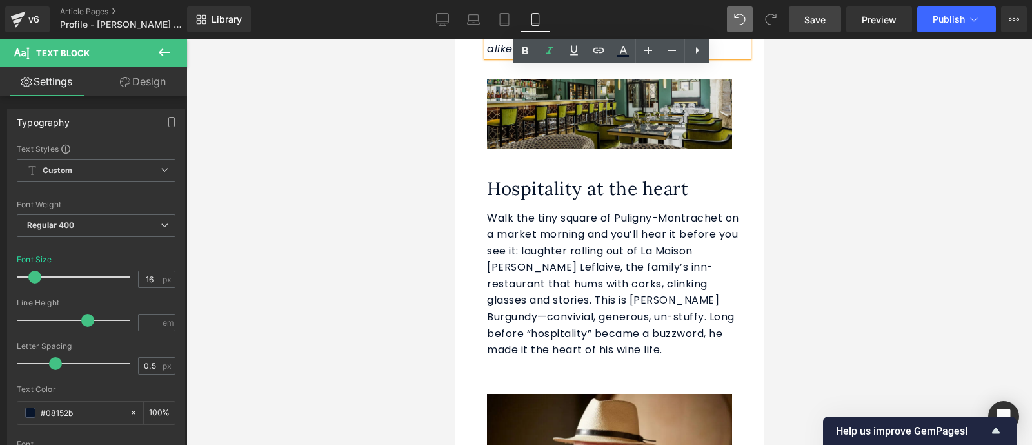
scroll to position [485, 0]
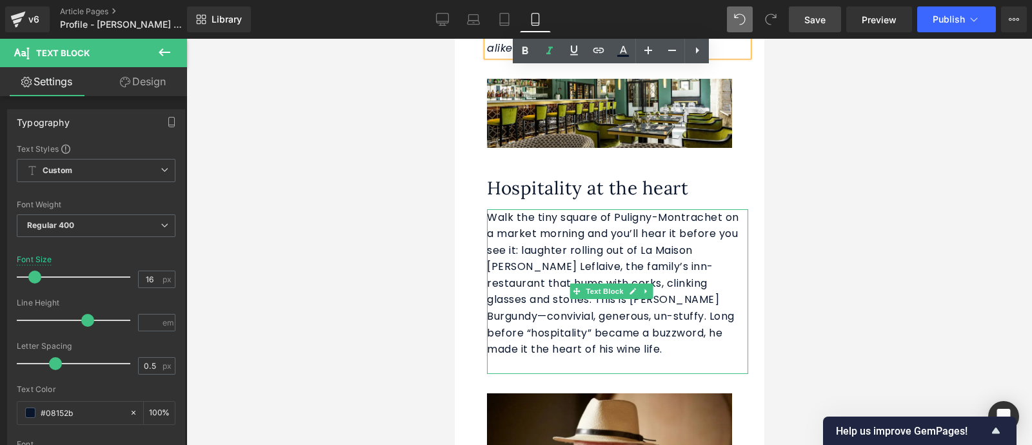
click at [603, 240] on span "Walk the tiny square of Puligny-Montrachet on a market morning and you’ll hear …" at bounding box center [613, 283] width 252 height 147
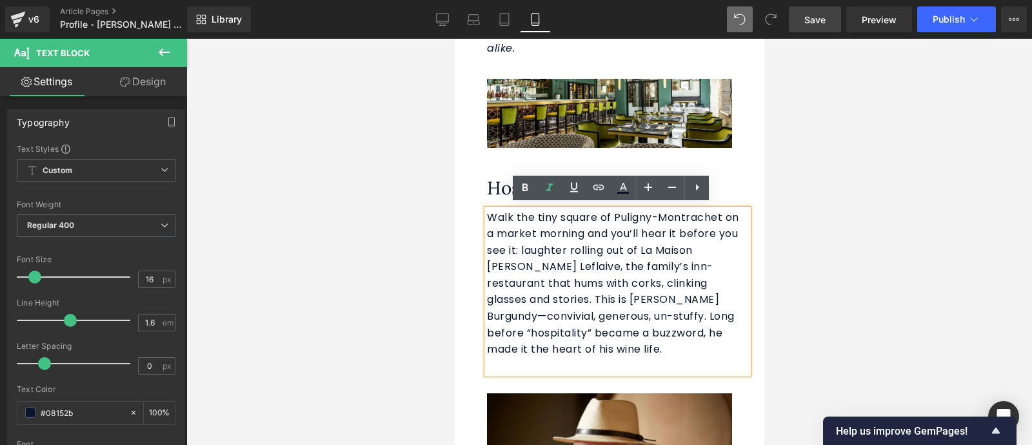
click at [603, 240] on span "Walk the tiny square of Puligny-Montrachet on a market morning and you’ll hear …" at bounding box center [613, 283] width 252 height 147
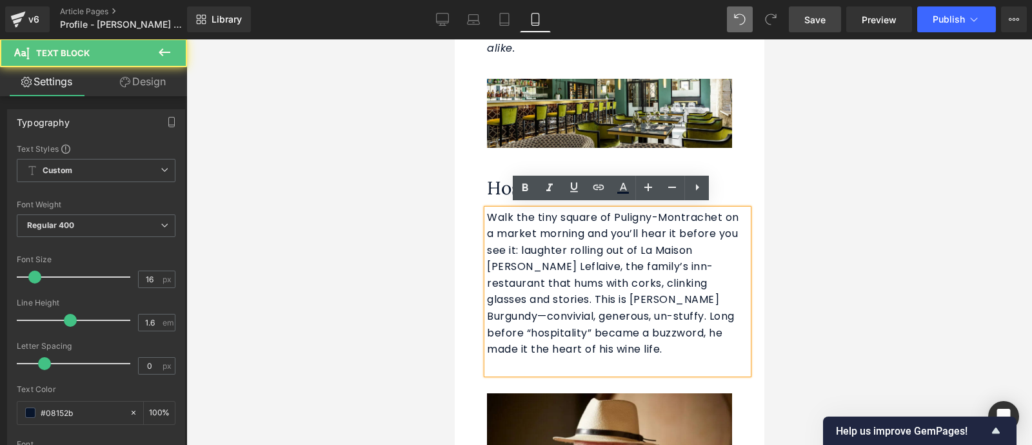
click at [505, 215] on span "Walk the tiny square of Puligny-Montrachet on a market morning and you’ll hear …" at bounding box center [613, 283] width 252 height 147
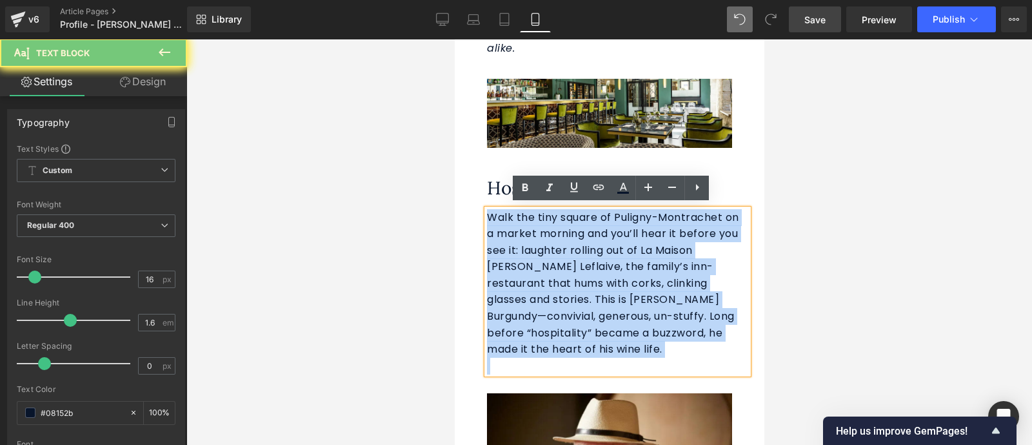
click at [505, 215] on span "Walk the tiny square of Puligny-Montrachet on a market morning and you’ll hear …" at bounding box center [613, 283] width 252 height 147
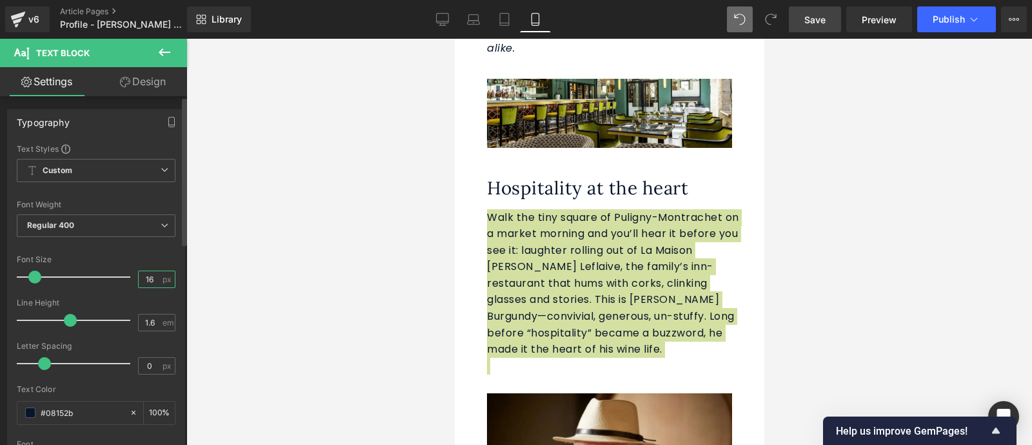
click at [153, 278] on input "16" at bounding box center [150, 279] width 23 height 16
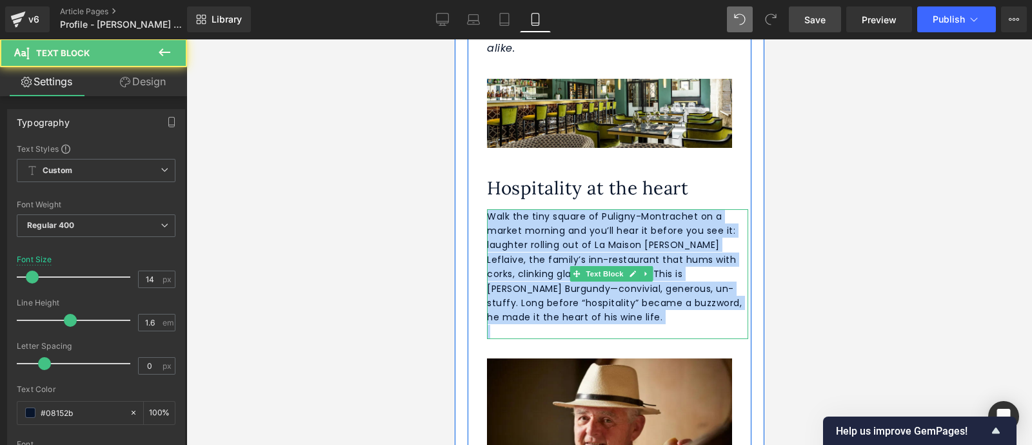
click at [707, 325] on p at bounding box center [617, 332] width 261 height 14
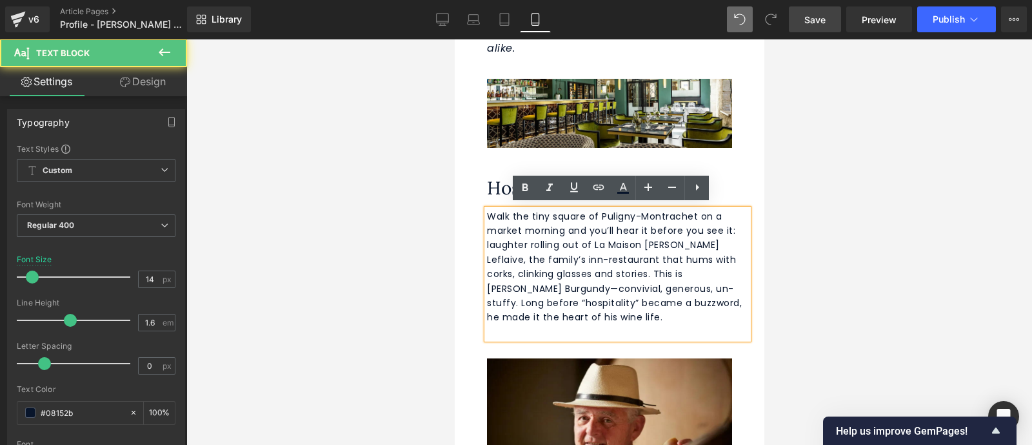
click at [610, 250] on span "Walk the tiny square of Puligny-Montrachet on a market morning and you’ll hear …" at bounding box center [614, 267] width 255 height 114
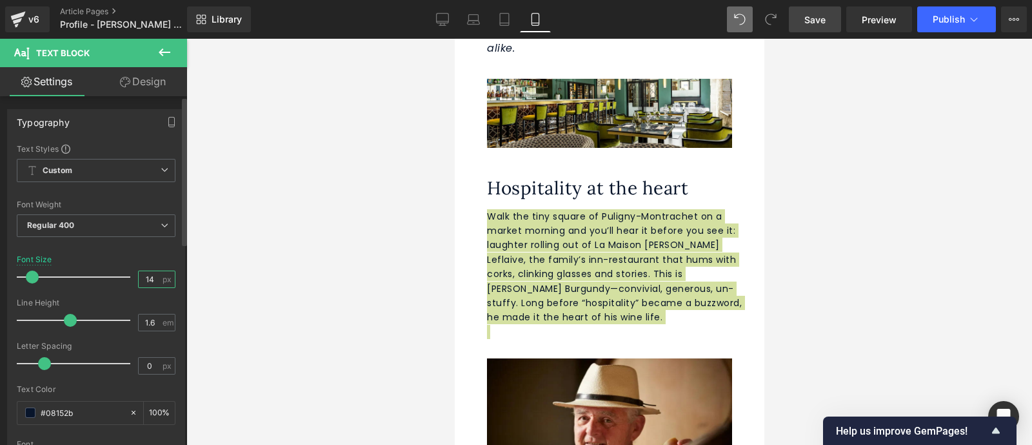
click at [153, 277] on input "14" at bounding box center [150, 279] width 23 height 16
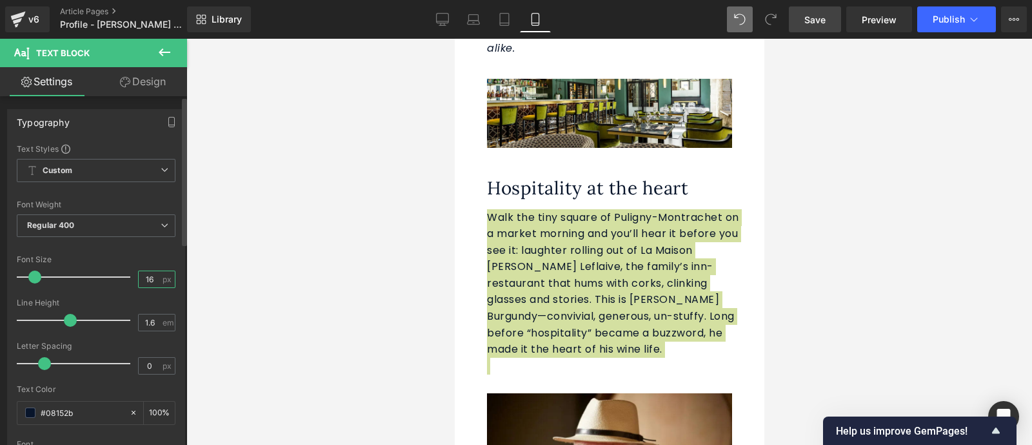
type input "16"
click at [826, 258] on div at bounding box center [609, 242] width 846 height 406
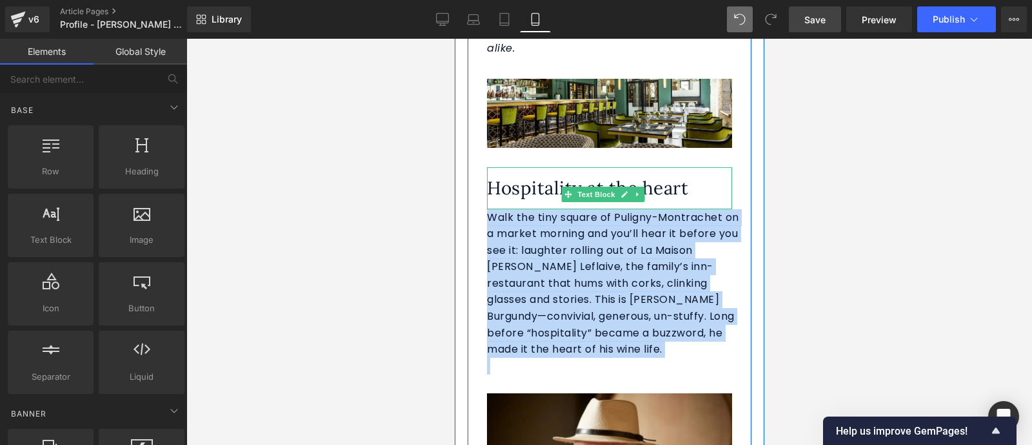
click at [713, 177] on p "Hospitality at the heart" at bounding box center [609, 188] width 245 height 29
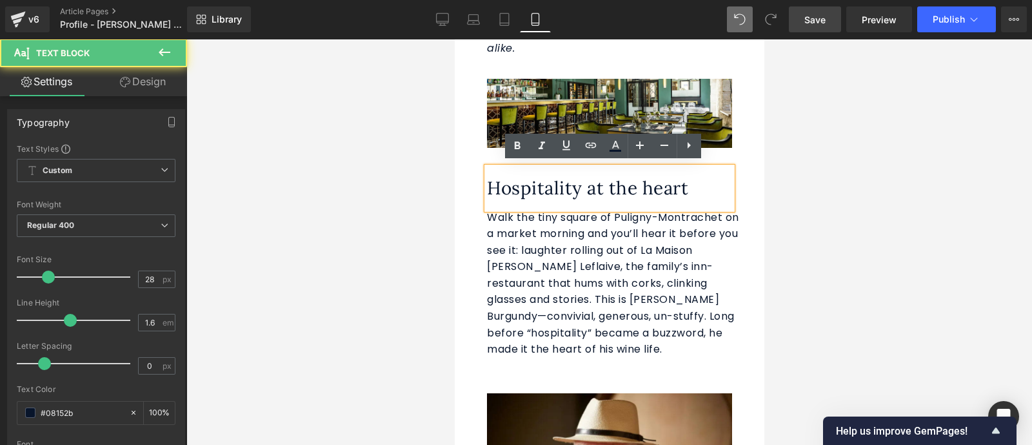
click at [663, 178] on p "Hospitality at the heart" at bounding box center [609, 188] width 245 height 29
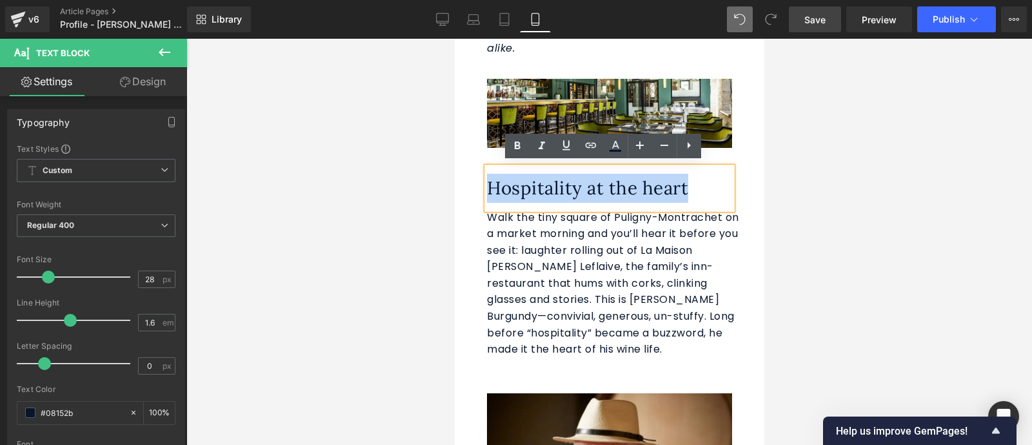
drag, startPoint x: 687, startPoint y: 184, endPoint x: 486, endPoint y: 195, distance: 201.0
click at [487, 195] on p "Hospitality at the heart" at bounding box center [609, 188] width 245 height 29
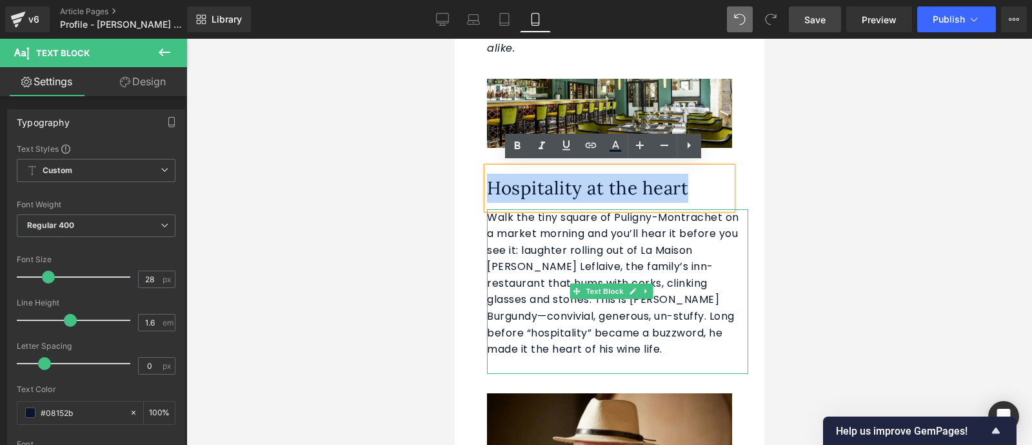
click at [572, 250] on span "Walk the tiny square of Puligny-Montrachet on a market morning and you’ll hear …" at bounding box center [613, 283] width 252 height 147
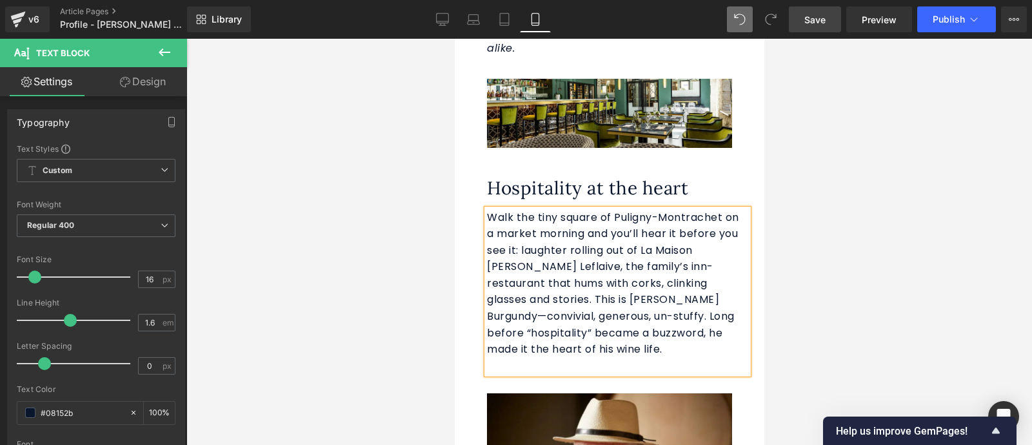
click at [816, 24] on span "Save" at bounding box center [815, 20] width 21 height 14
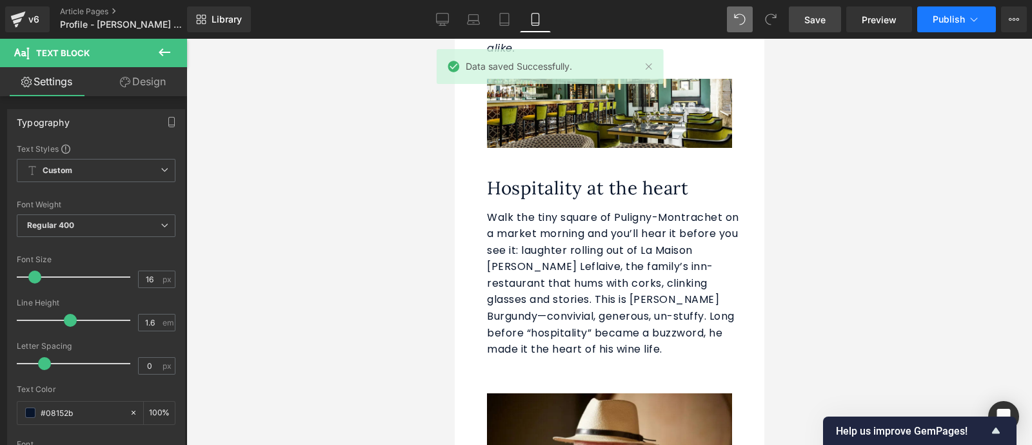
click at [972, 20] on icon at bounding box center [974, 19] width 13 height 13
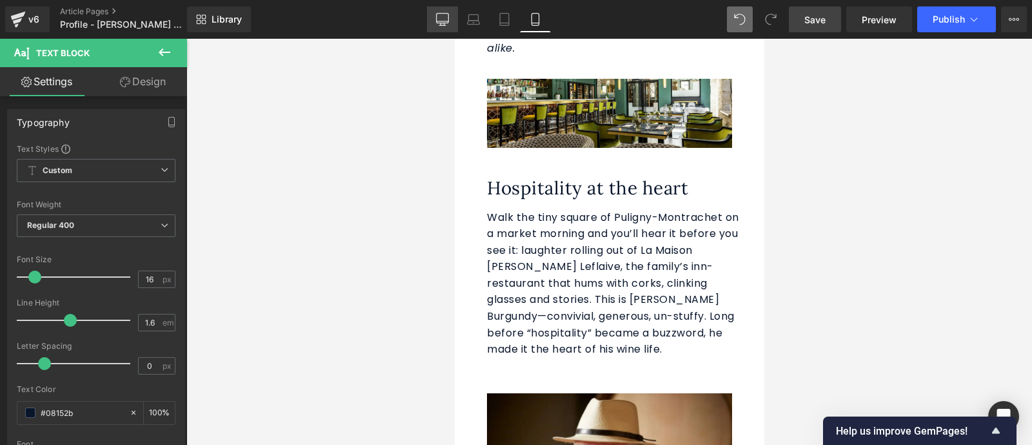
click at [443, 24] on icon at bounding box center [442, 19] width 13 height 13
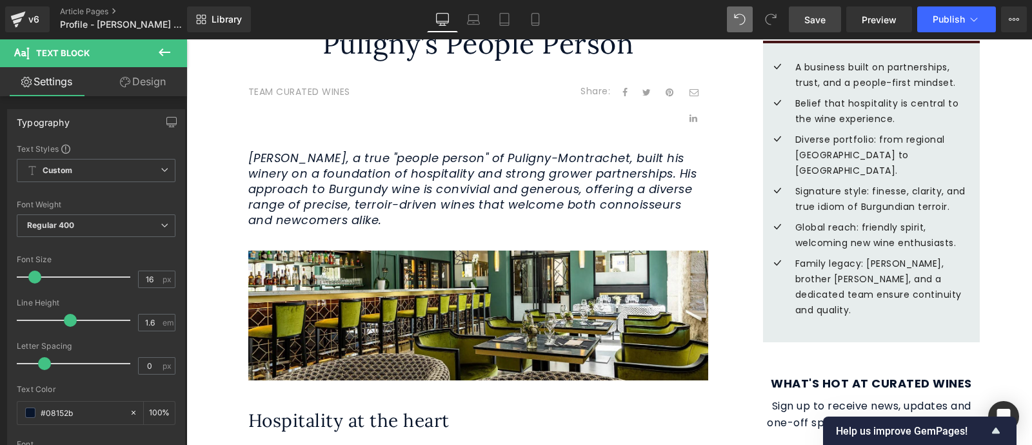
scroll to position [721, 0]
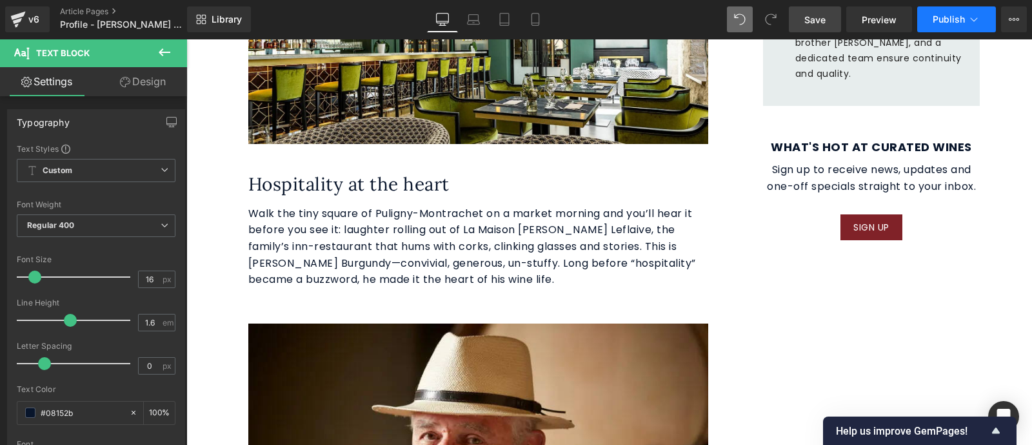
click at [980, 19] on icon at bounding box center [974, 19] width 13 height 13
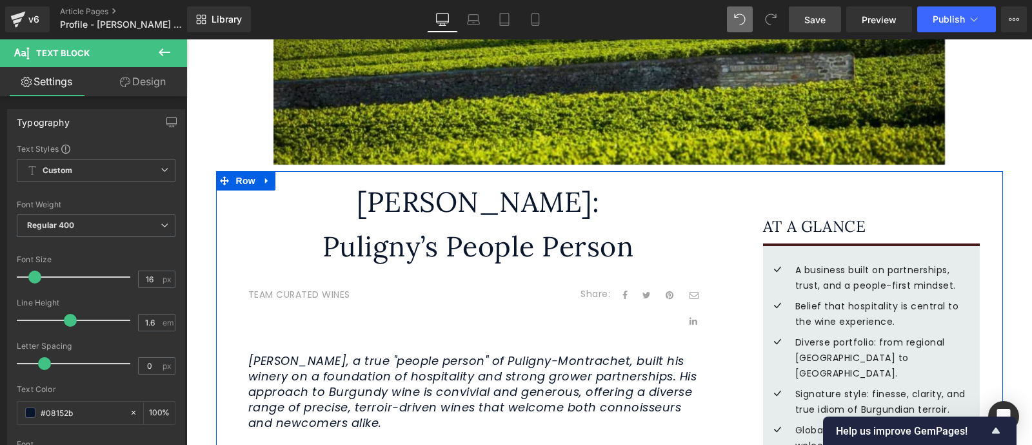
scroll to position [280, 0]
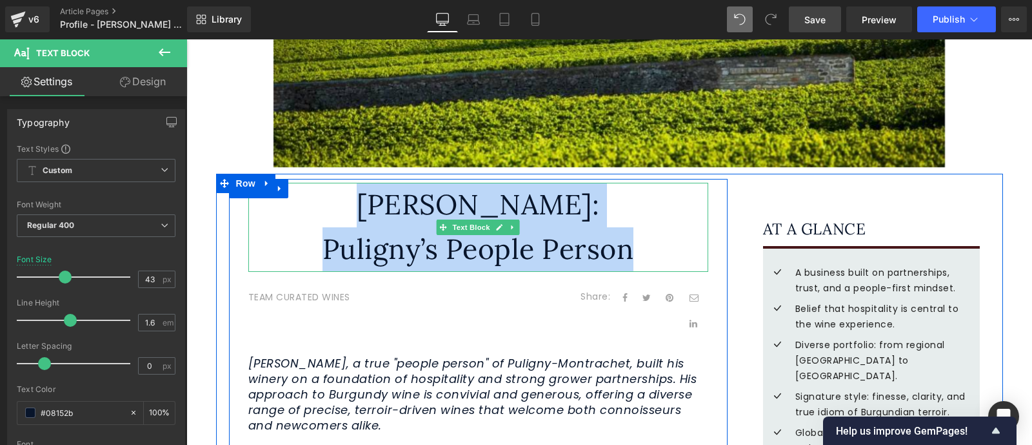
drag, startPoint x: 635, startPoint y: 252, endPoint x: 374, endPoint y: 217, distance: 263.6
click at [374, 217] on div "[PERSON_NAME]: Puligny’s People Person" at bounding box center [478, 227] width 460 height 89
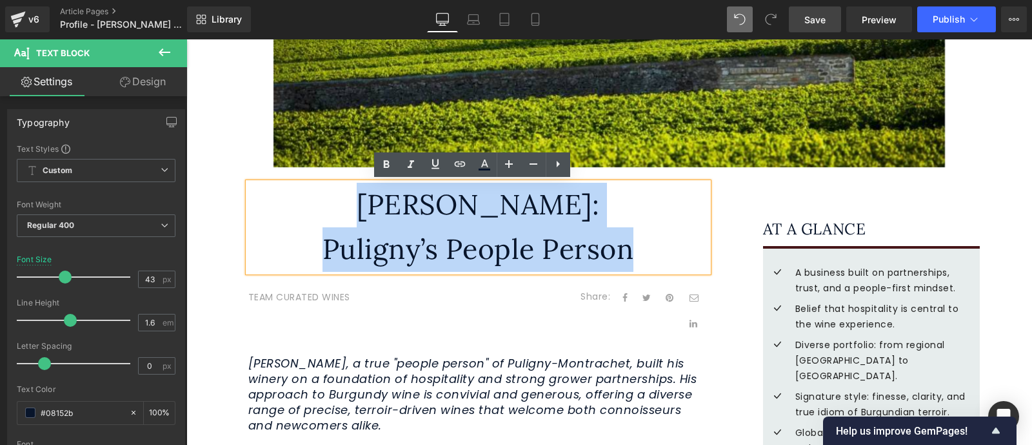
copy div "[PERSON_NAME]: Puligny’s People Person"
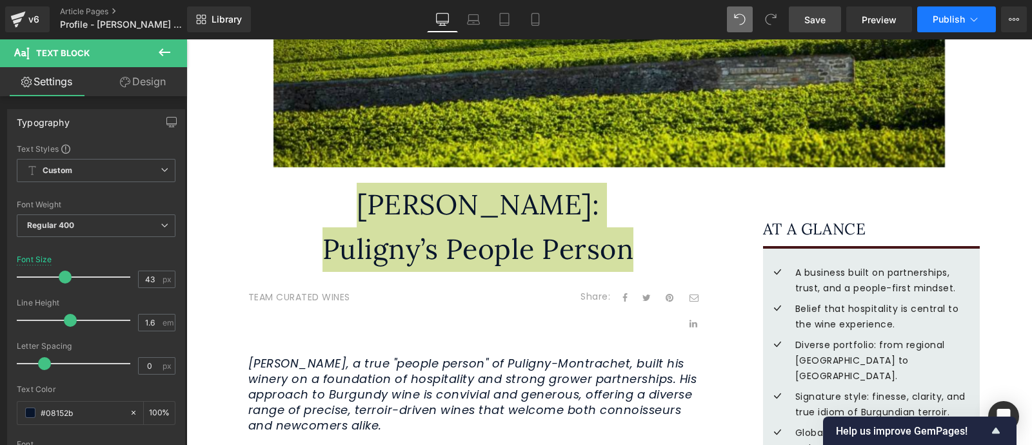
click at [978, 19] on icon at bounding box center [974, 19] width 13 height 13
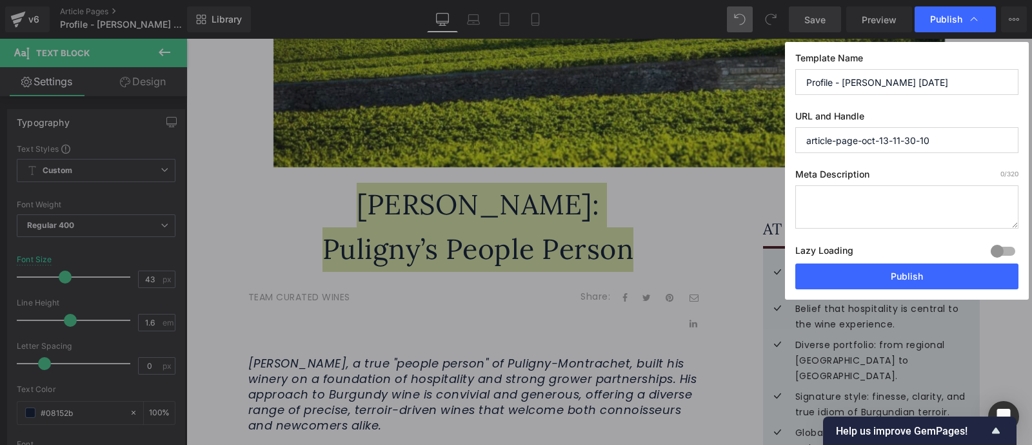
click at [939, 139] on input "article-page-oct-13-11-30-10" at bounding box center [907, 140] width 223 height 26
drag, startPoint x: 939, startPoint y: 139, endPoint x: 797, endPoint y: 148, distance: 142.2
click at [797, 148] on input "article-page-oct-13-11-30-10" at bounding box center [907, 140] width 223 height 26
paste input "[URL][DOMAIN_NAME]"
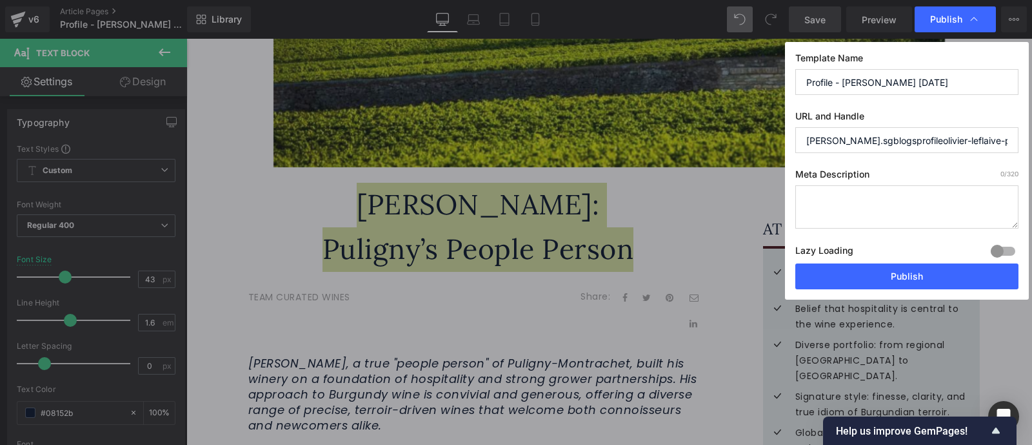
click at [879, 213] on textarea at bounding box center [907, 206] width 223 height 43
click at [899, 143] on input "[PERSON_NAME].sgblogsprofileolivier-leflaive-puligny-s-people-person" at bounding box center [907, 140] width 223 height 26
click at [900, 142] on input "[PERSON_NAME].sg.blogsprofileolivier-leflaive-puligny-s-people-person" at bounding box center [907, 140] width 223 height 26
click at [890, 140] on input "[DOMAIN_NAME][URL]" at bounding box center [907, 140] width 223 height 26
click at [854, 140] on input "/blogsprofileolivier-leflaive-puligny-s-people-person" at bounding box center [907, 140] width 223 height 26
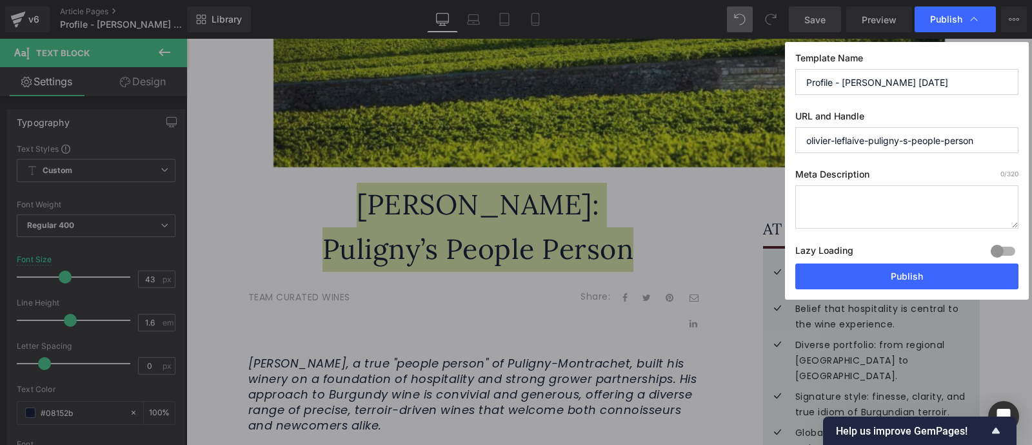
type input "olivier-leflaive-puligny-s-people-person"
click at [853, 206] on textarea at bounding box center [907, 206] width 223 height 43
drag, startPoint x: 990, startPoint y: 140, endPoint x: 780, endPoint y: 153, distance: 210.8
click at [780, 153] on div "Publish Template Name Profile - [PERSON_NAME] [DATE] URL and Handle olivier-lef…" at bounding box center [516, 222] width 1032 height 445
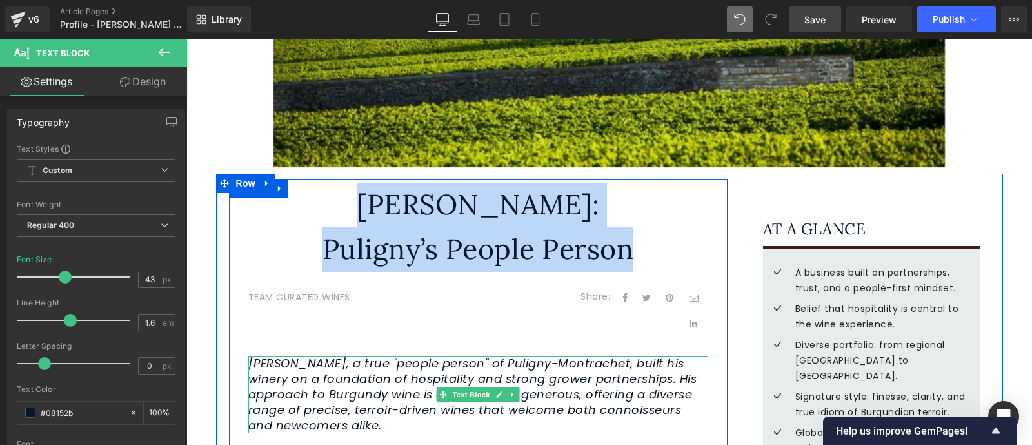
click at [390, 399] on icon "[PERSON_NAME], a true "people person" of Puligny-Montrachet, built his winery o…" at bounding box center [472, 394] width 449 height 78
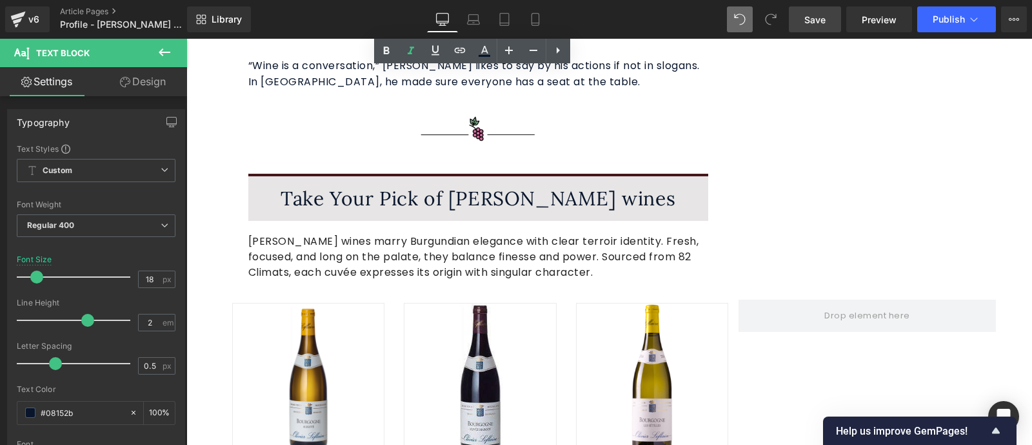
scroll to position [3341, 0]
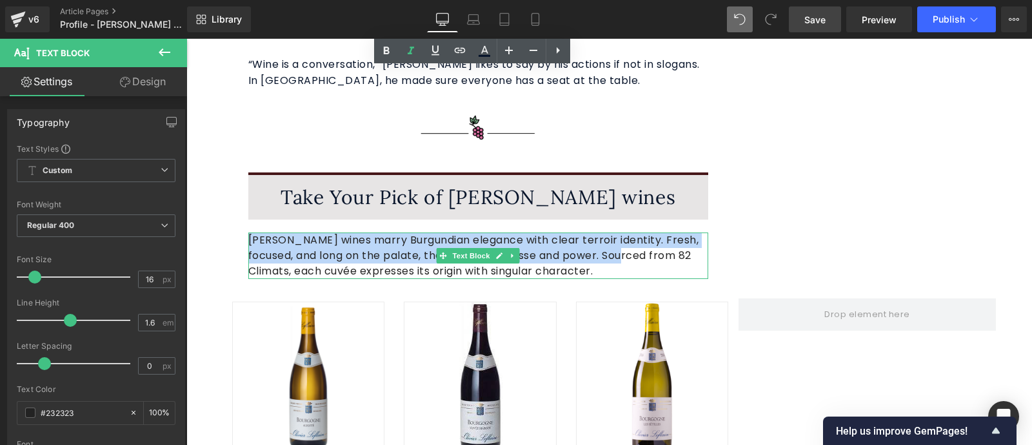
drag, startPoint x: 601, startPoint y: 191, endPoint x: 245, endPoint y: 179, distance: 355.8
click at [248, 232] on p "[PERSON_NAME] wines marry Burgundian elegance with clear terroir identity. Fres…" at bounding box center [478, 255] width 460 height 46
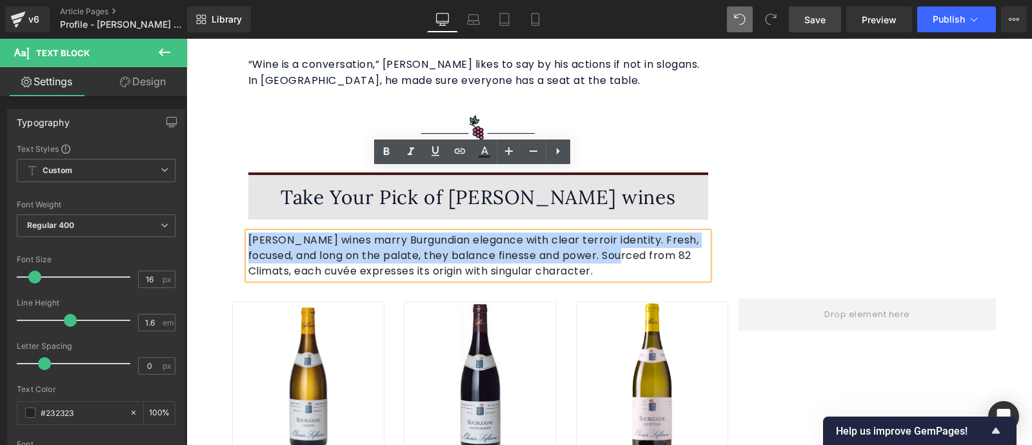
copy p "[PERSON_NAME] wines marry Burgundian elegance with clear terroir identity. Fres…"
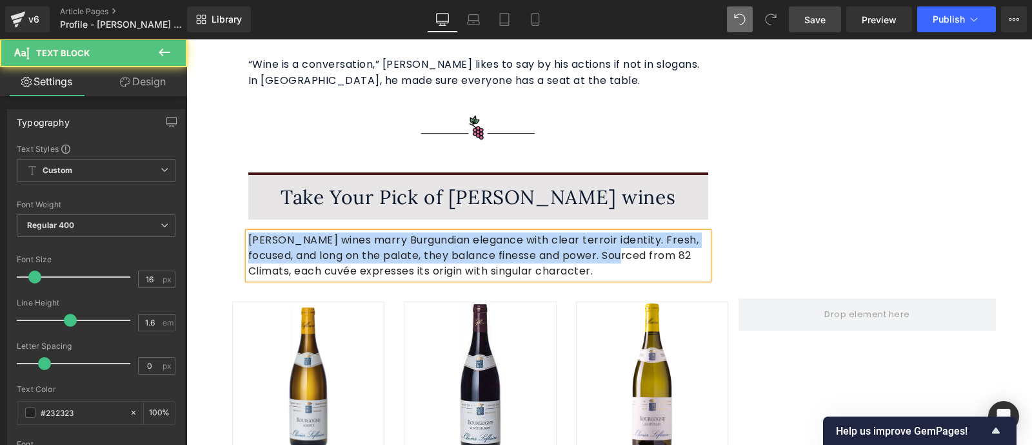
click at [604, 232] on p "[PERSON_NAME] wines marry Burgundian elegance with clear terroir identity. Fres…" at bounding box center [478, 255] width 460 height 46
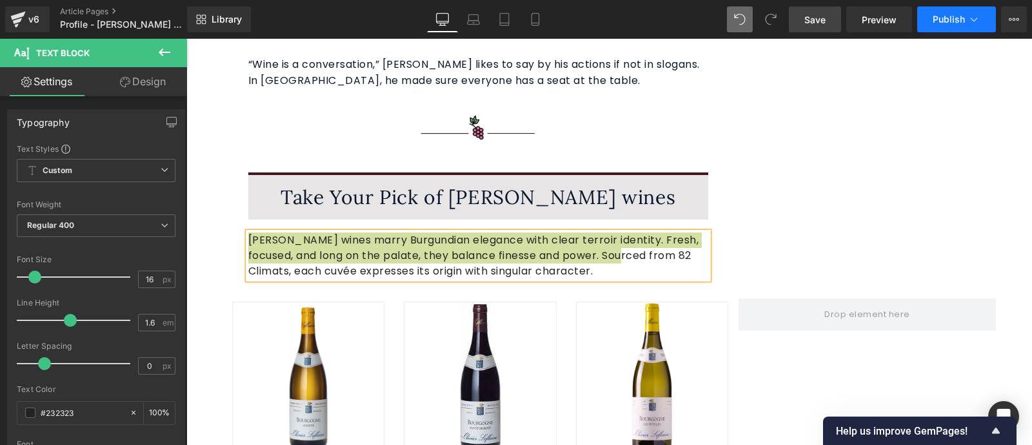
click at [976, 21] on icon at bounding box center [974, 19] width 13 height 13
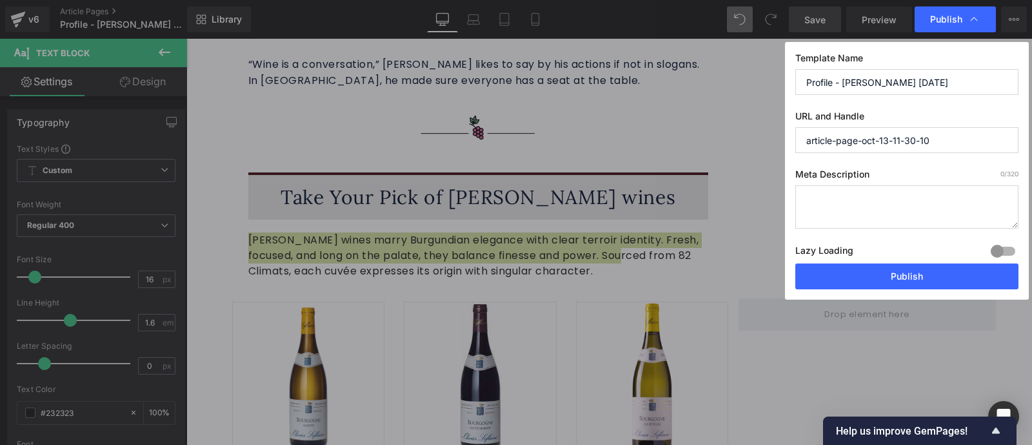
click at [849, 203] on textarea at bounding box center [907, 206] width 223 height 43
paste textarea "This article focusses on [PERSON_NAME] and his winery. Their wines marry Burgun…"
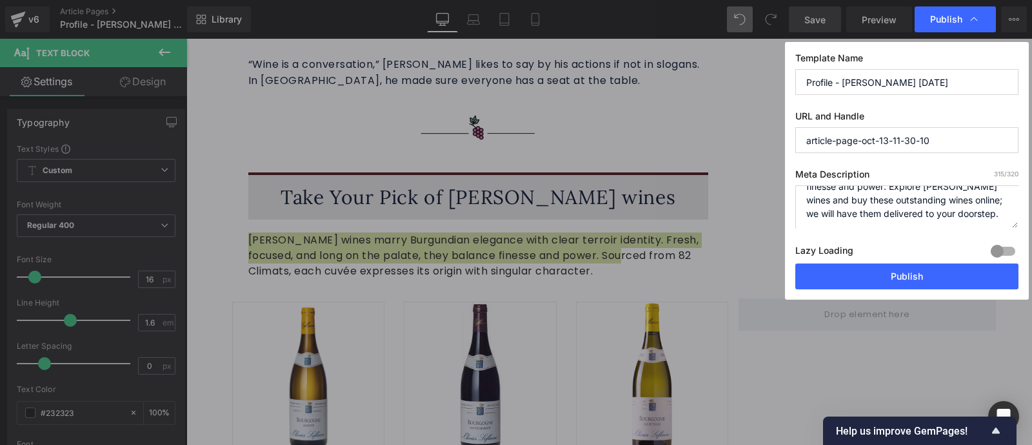
type textarea "This article focusses on [PERSON_NAME] and his winery. Their wines marry Burgun…"
click at [934, 142] on input "article-page-oct-13-11-30-10" at bounding box center [907, 140] width 223 height 26
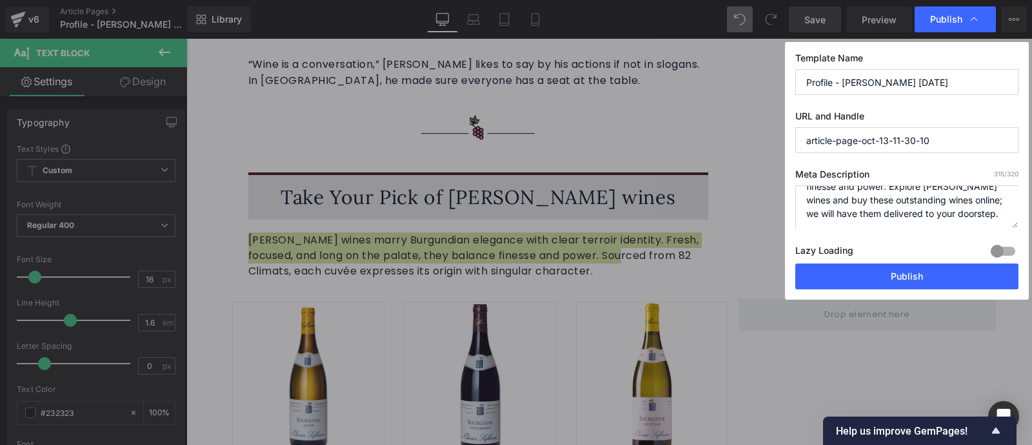
paste input "olivier-leflaive-puligny-s-people-person"
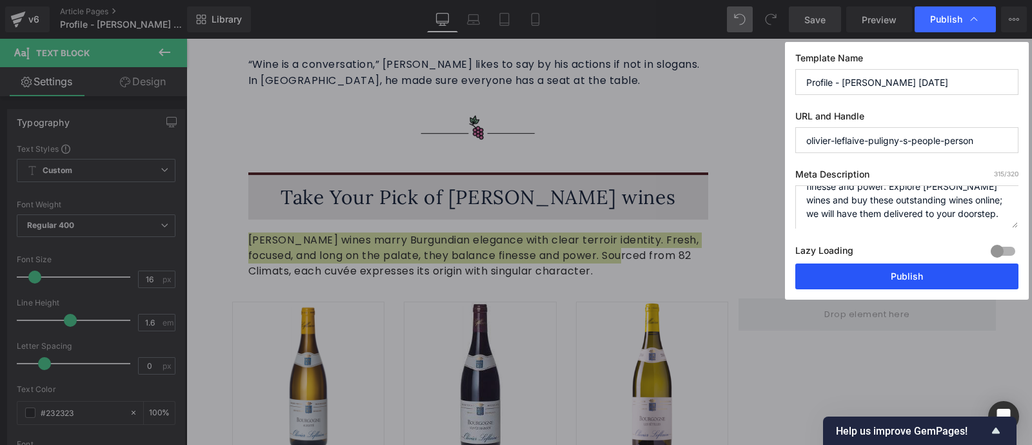
type input "olivier-leflaive-puligny-s-people-person"
click at [925, 276] on button "Publish" at bounding box center [907, 276] width 223 height 26
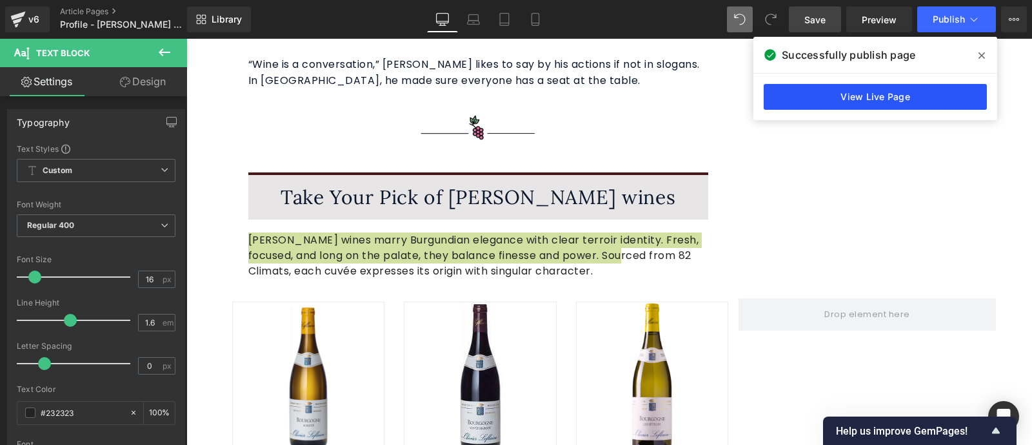
click at [883, 99] on link "View Live Page" at bounding box center [875, 97] width 223 height 26
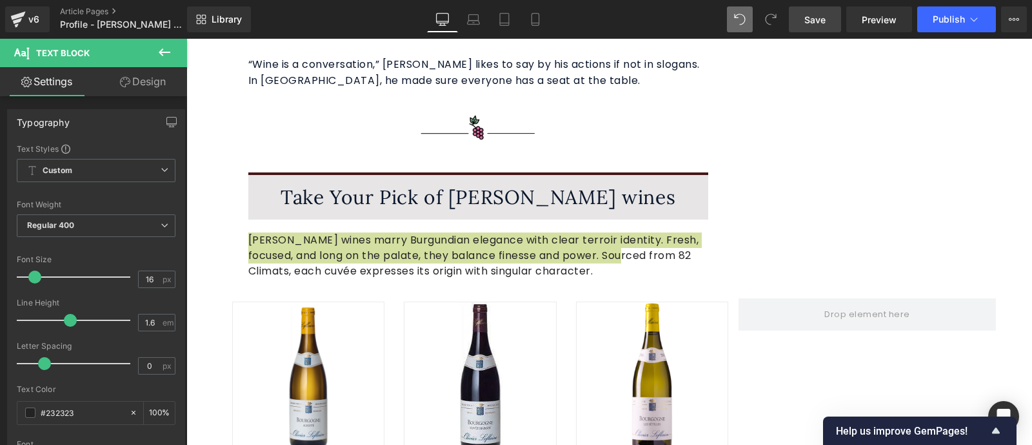
click at [823, 21] on span "Save" at bounding box center [815, 20] width 21 height 14
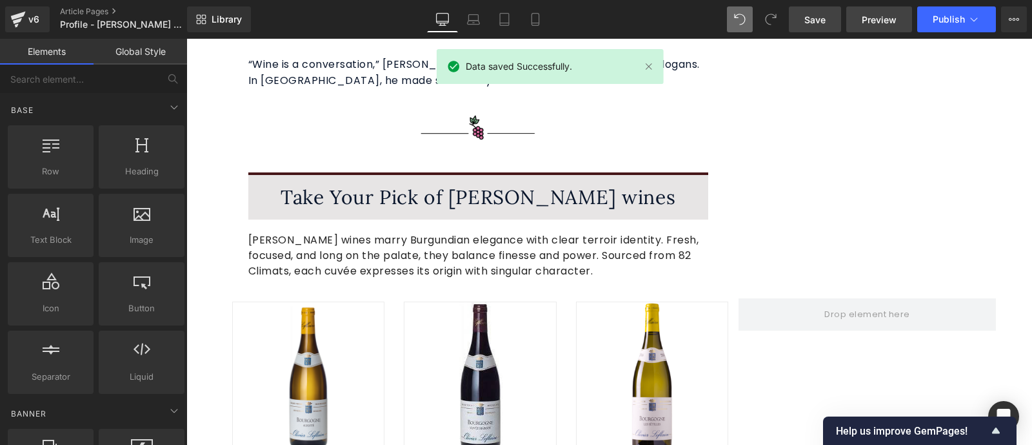
click at [884, 16] on span "Preview" at bounding box center [879, 20] width 35 height 14
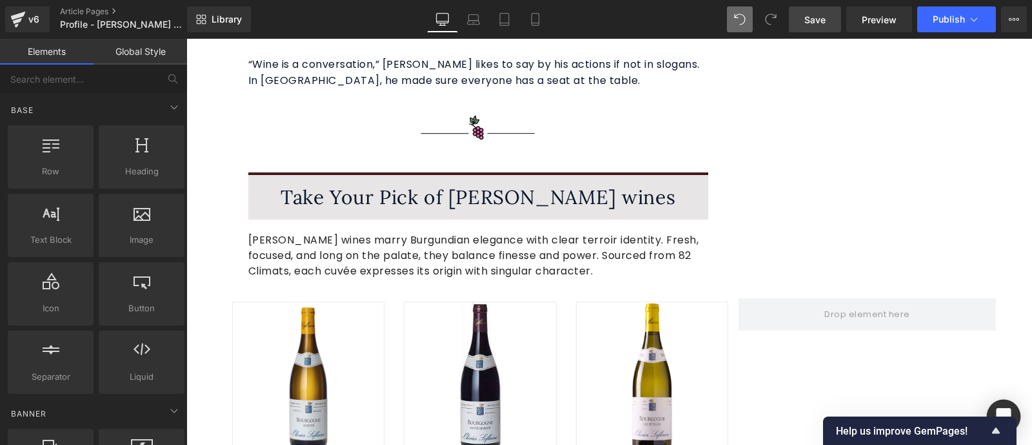
click at [1007, 408] on div "Open Intercom Messenger" at bounding box center [1004, 416] width 34 height 34
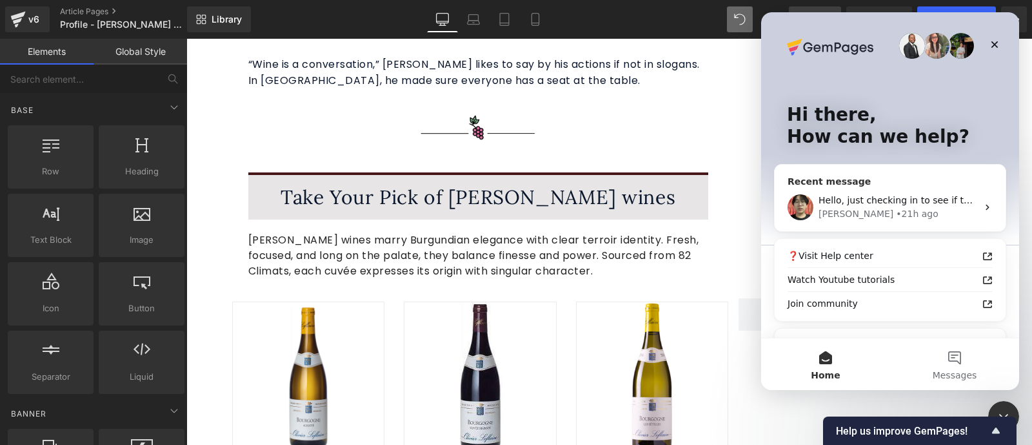
click at [896, 208] on div "• 21h ago" at bounding box center [917, 214] width 42 height 14
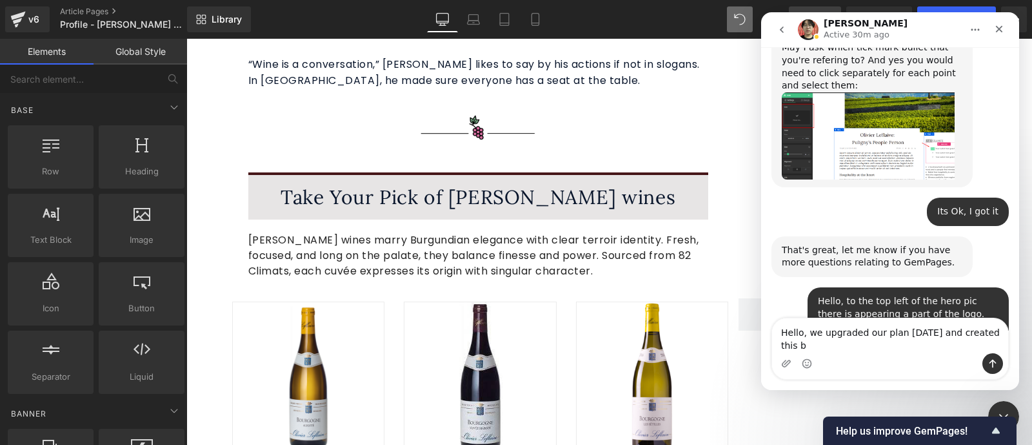
scroll to position [8149, 0]
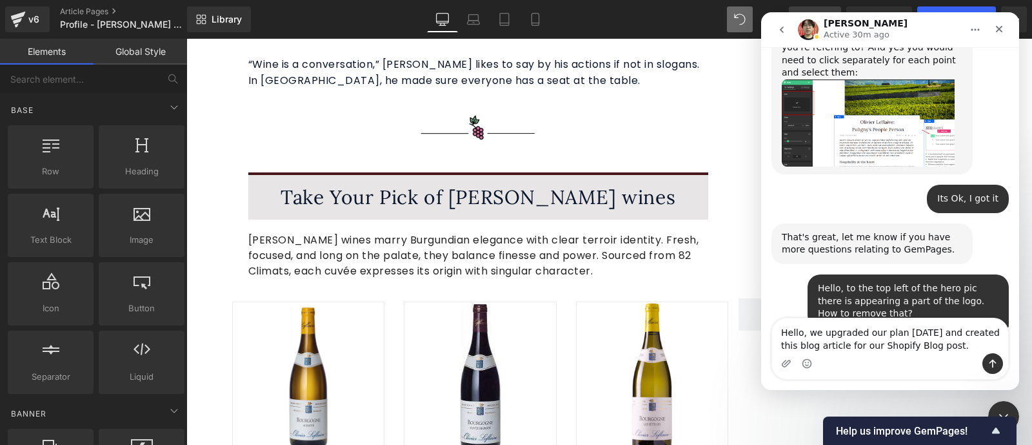
drag, startPoint x: 936, startPoint y: 348, endPoint x: 829, endPoint y: 343, distance: 107.2
click at [829, 343] on textarea "Hello, we upgraded our plan [DATE] and created this blog article for our Shopif…" at bounding box center [890, 335] width 236 height 35
click at [876, 334] on textarea "Hello, we upgraded our plan [DATE] and created this blog article" at bounding box center [890, 335] width 236 height 35
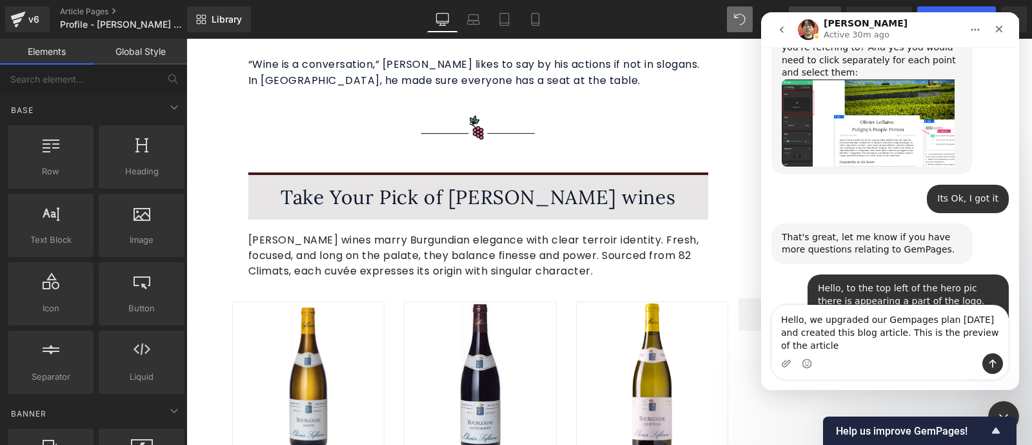
scroll to position [8162, 0]
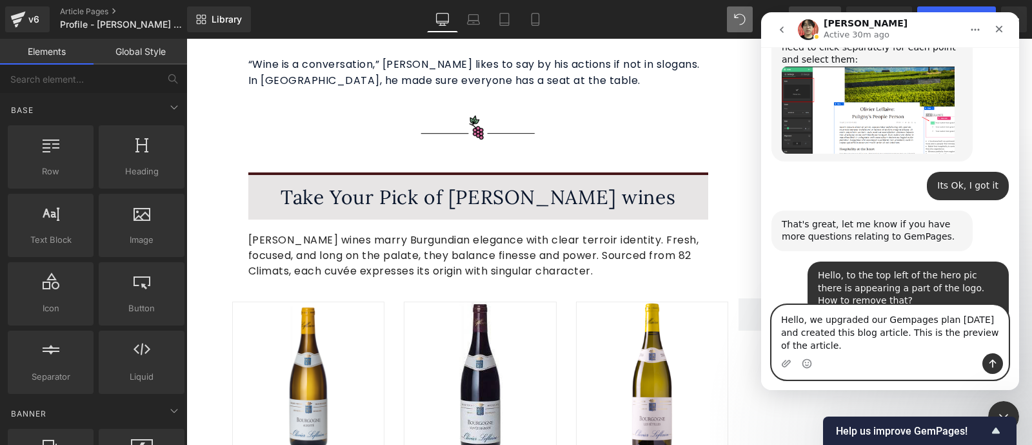
paste textarea "[URL][DOMAIN_NAME]"
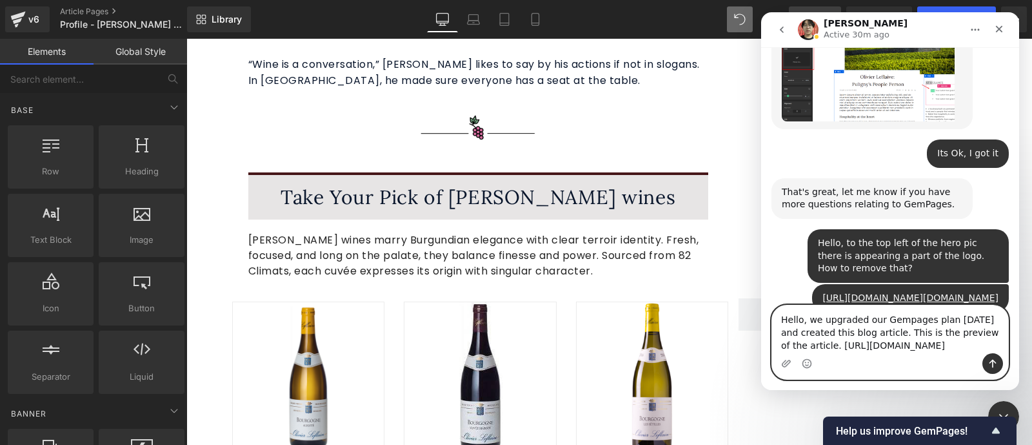
scroll to position [8201, 0]
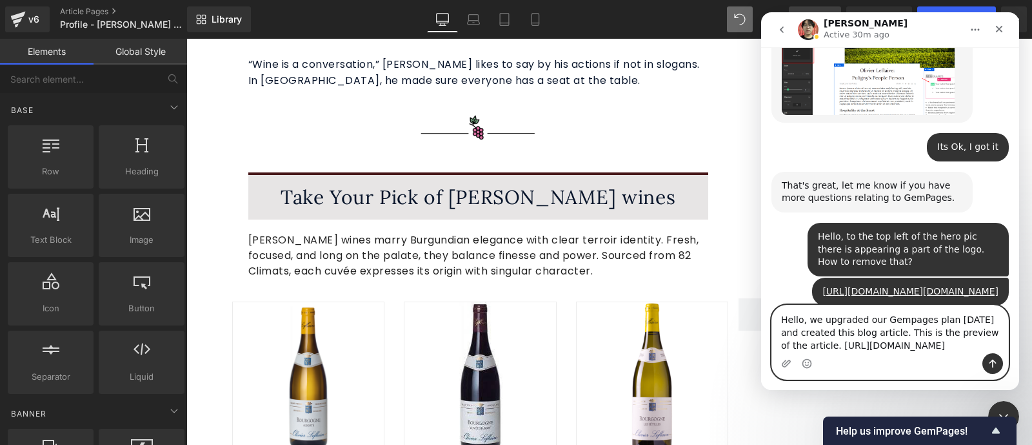
type textarea "Hello, we upgraded our Gempages plan [DATE] and created this blog article. This…"
click at [997, 363] on icon "Send a message…" at bounding box center [993, 363] width 10 height 10
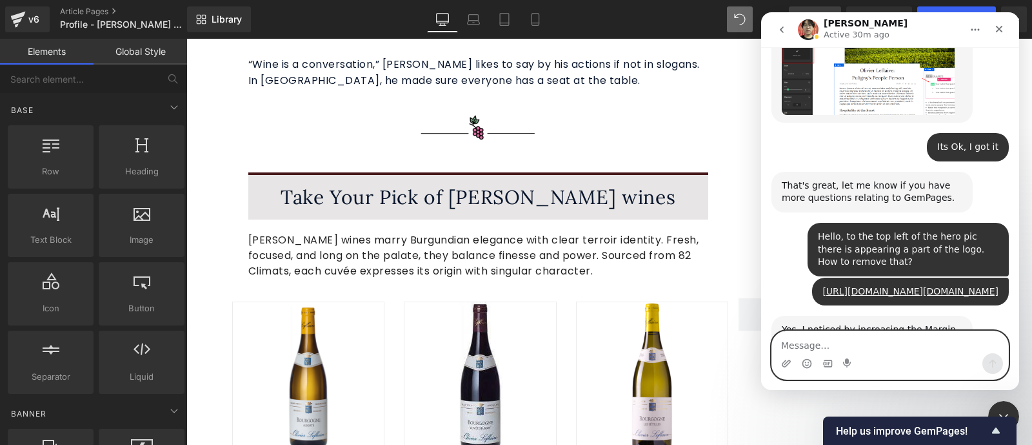
scroll to position [8268, 0]
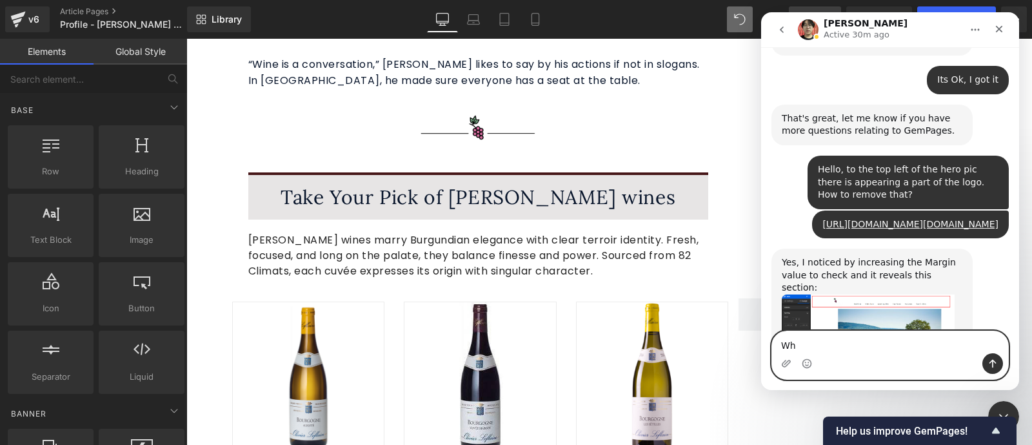
type textarea "W"
click at [842, 347] on textarea "Message…" at bounding box center [890, 342] width 236 height 22
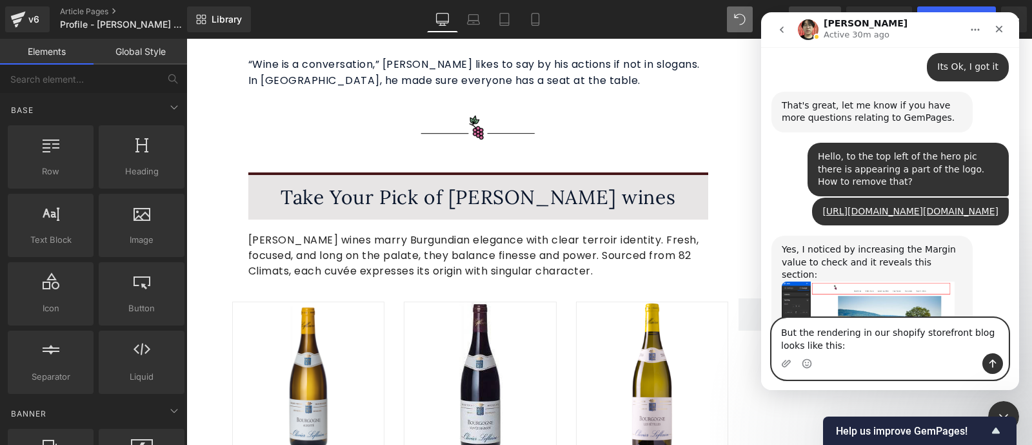
click at [911, 334] on textarea "But the rendering in our shopify storefront blog looks like this:" at bounding box center [890, 335] width 236 height 35
click at [861, 342] on textarea "But the rendering in our shopify LIVE storefront blog looks like this:" at bounding box center [890, 335] width 236 height 35
paste textarea "[URL][DOMAIN_NAME]"
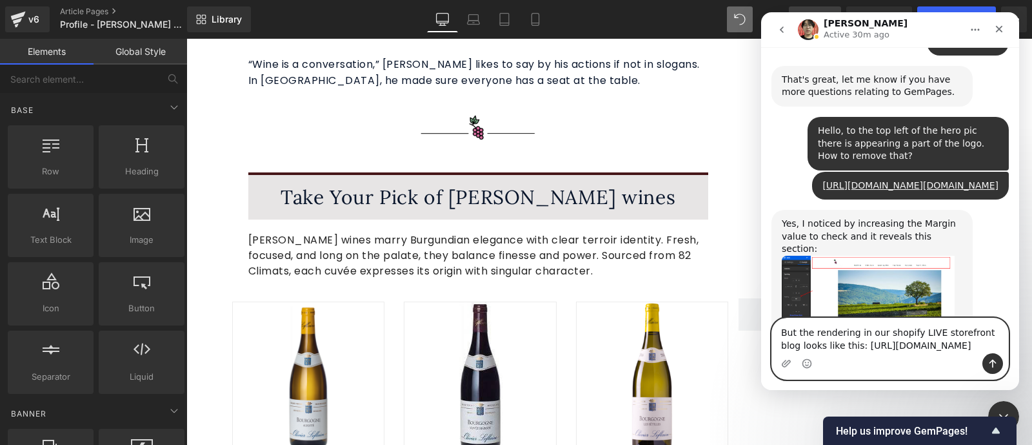
type textarea "But the rendering in our shopify LIVE storefront blog looks like this: [URL][DO…"
click at [988, 363] on icon "Send a message…" at bounding box center [993, 363] width 10 height 10
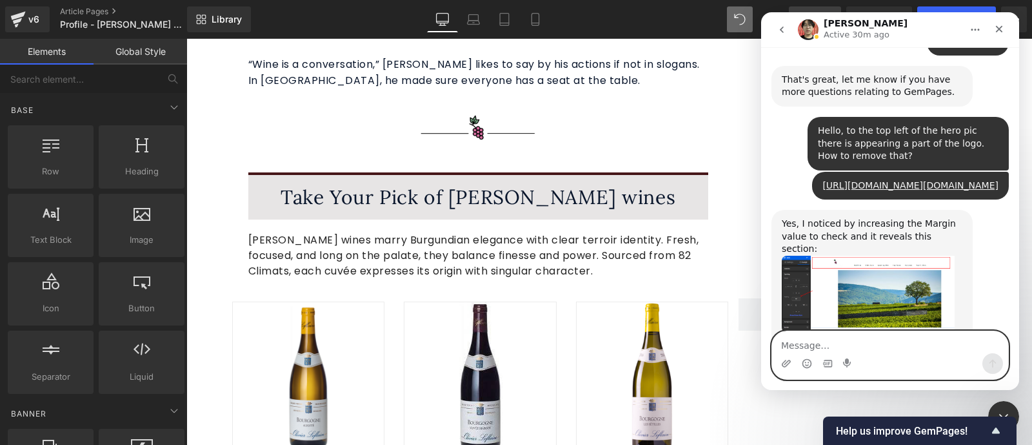
scroll to position [8336, 0]
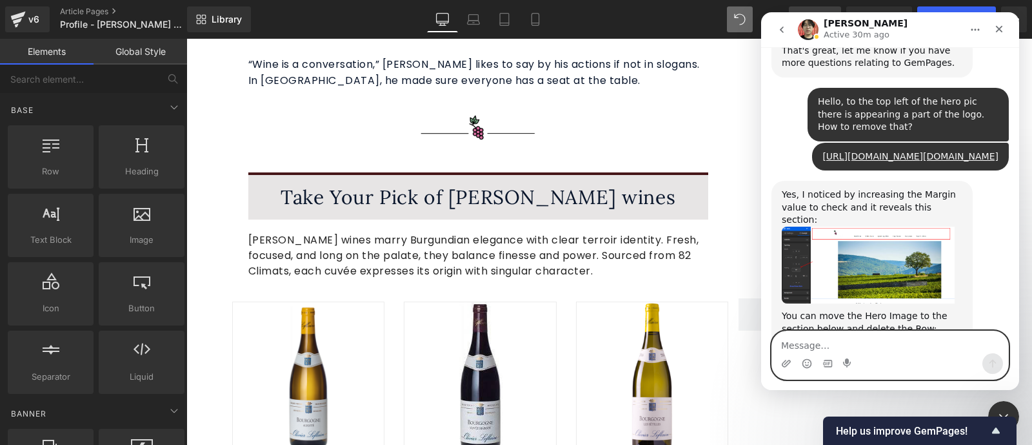
click at [814, 340] on textarea "Message…" at bounding box center [890, 342] width 236 height 22
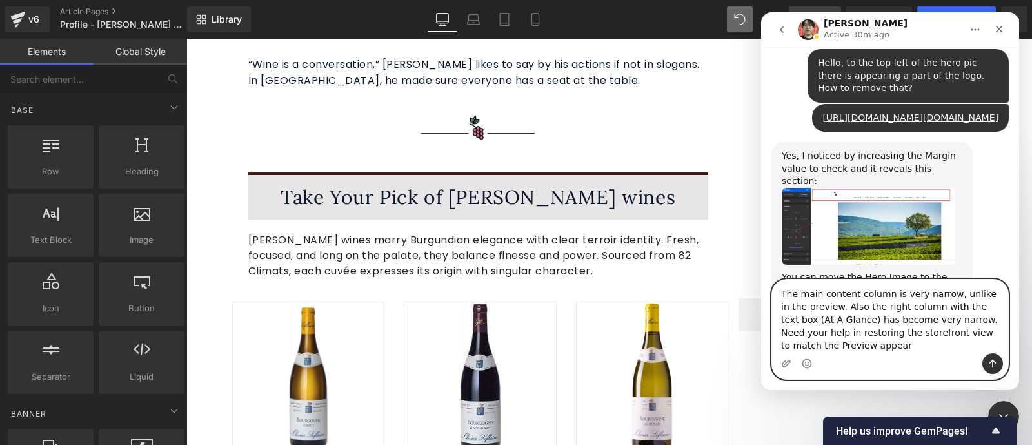
scroll to position [8387, 0]
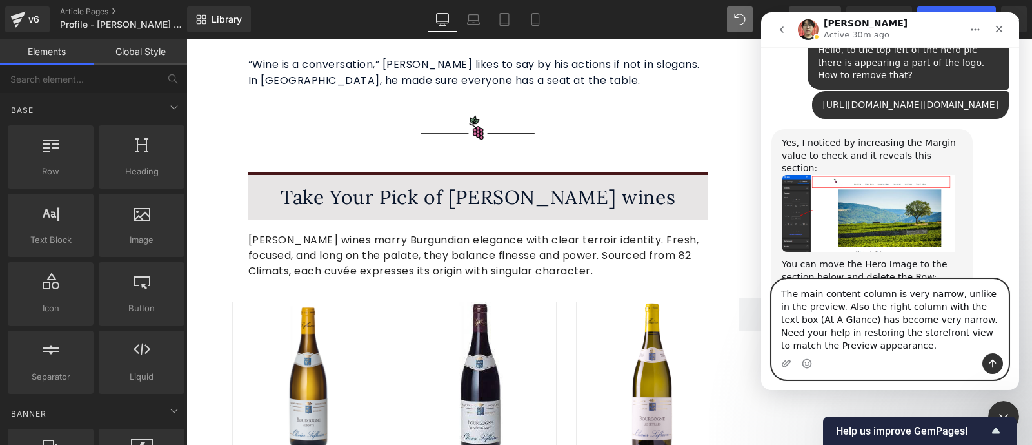
type textarea "The main content column is very narrow, unlike in the preview. Also the right c…"
click at [991, 363] on icon "Send a message…" at bounding box center [993, 363] width 10 height 10
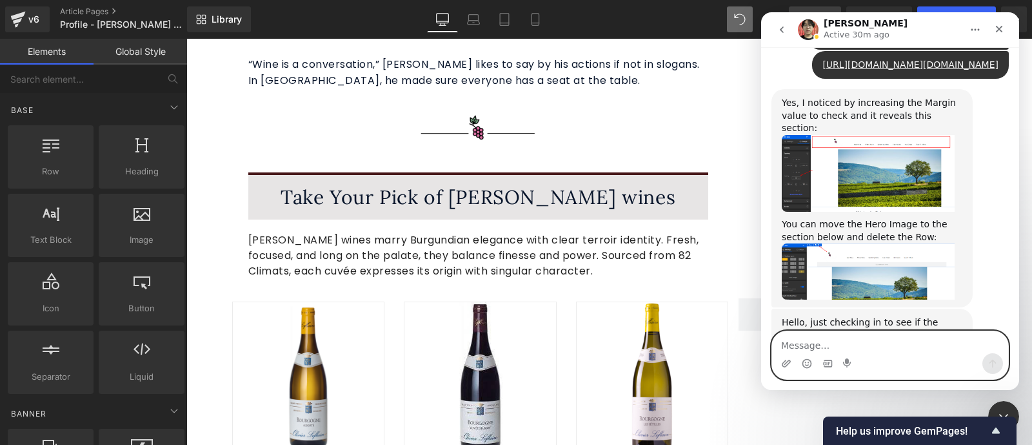
scroll to position [8428, 0]
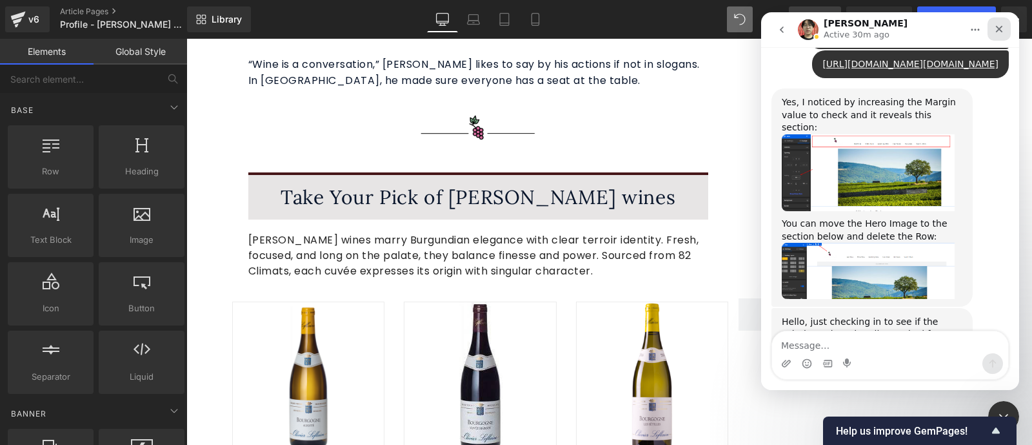
click at [1006, 27] on div "Close" at bounding box center [999, 28] width 23 height 23
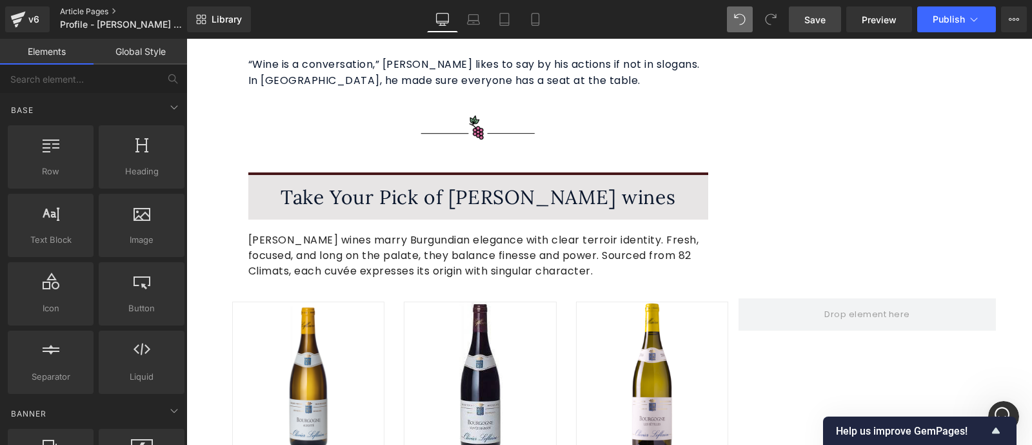
click at [95, 6] on link "Article Pages" at bounding box center [134, 11] width 148 height 10
